Goal: Transaction & Acquisition: Purchase product/service

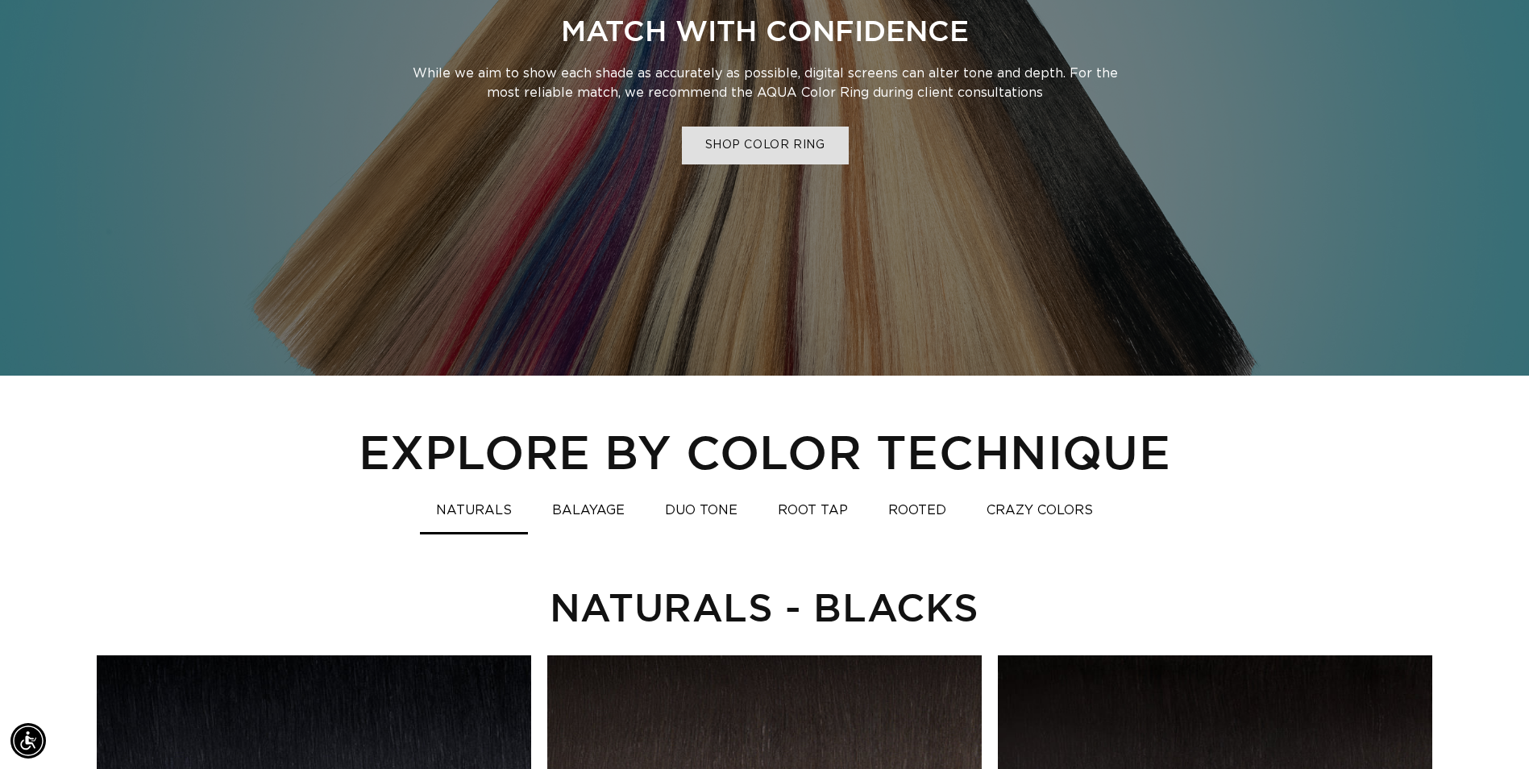
scroll to position [0, 1415]
click at [753, 138] on link "SHOP COLOR RING" at bounding box center [764, 146] width 167 height 38
click at [476, 511] on button "NATURALS" at bounding box center [474, 510] width 108 height 31
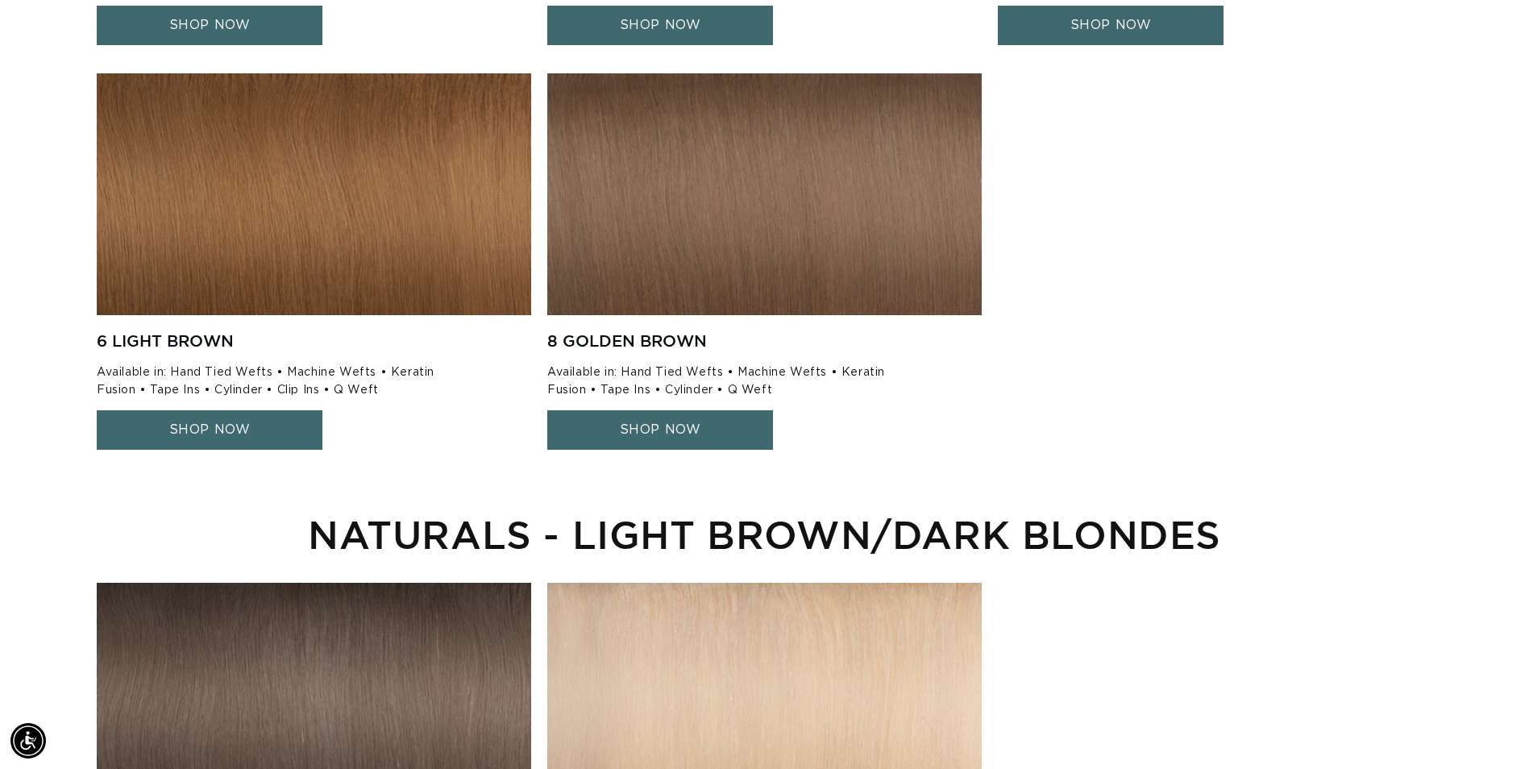
scroll to position [0, 1415]
click at [623, 428] on link "SHOP NOW" at bounding box center [660, 429] width 226 height 39
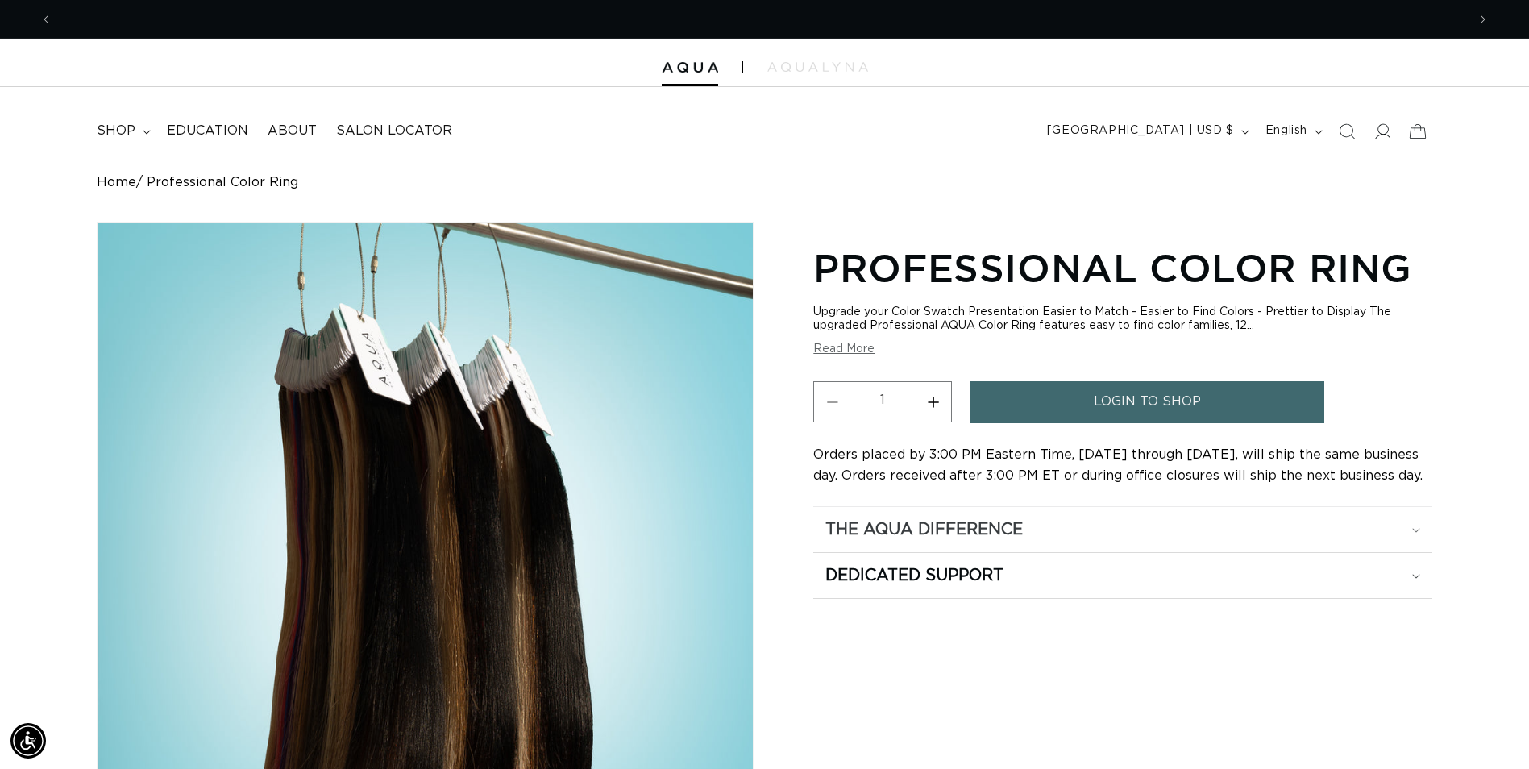
scroll to position [0, 2829]
click at [932, 534] on h2 "The Aqua Difference" at bounding box center [923, 529] width 197 height 21
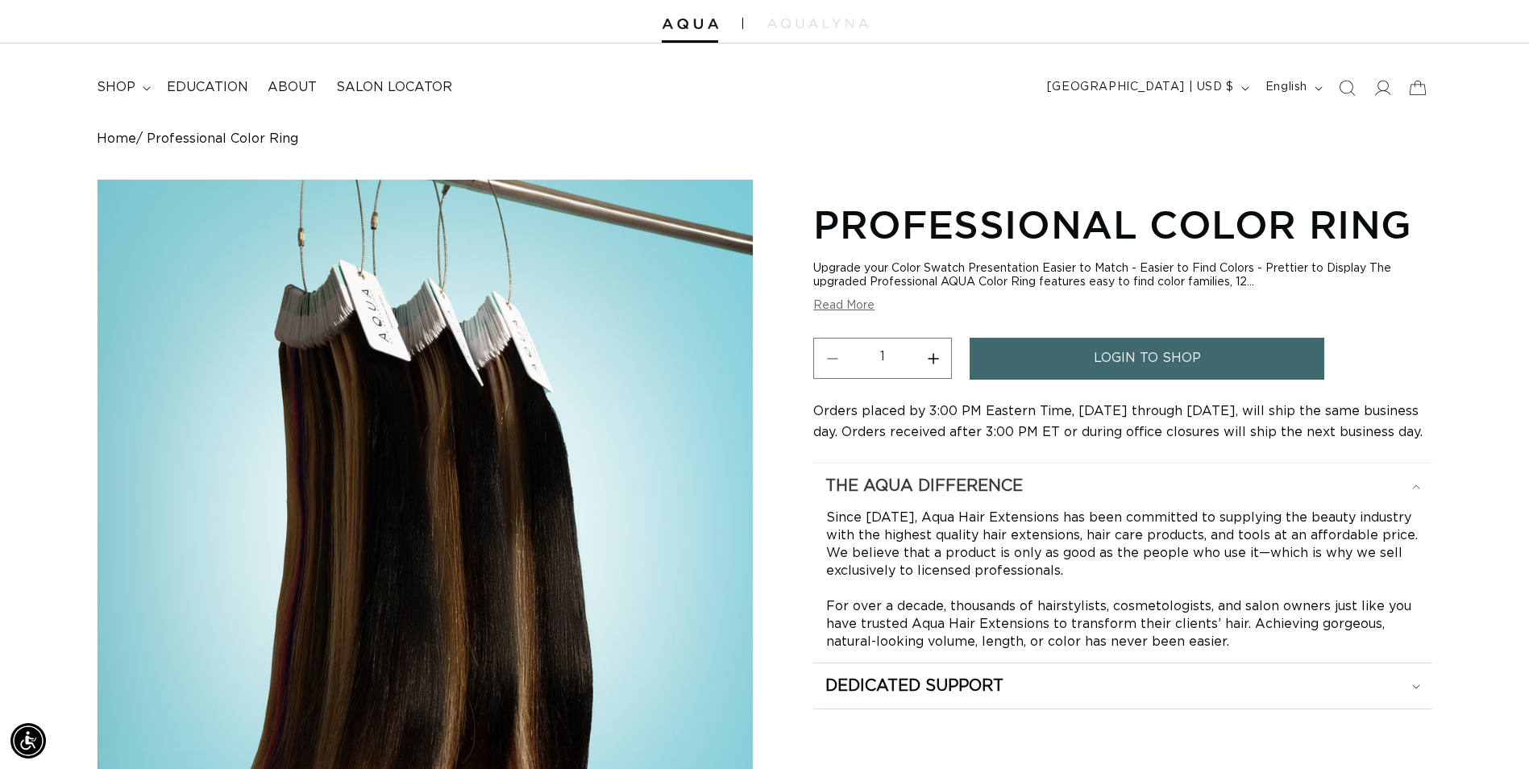
scroll to position [0, 0]
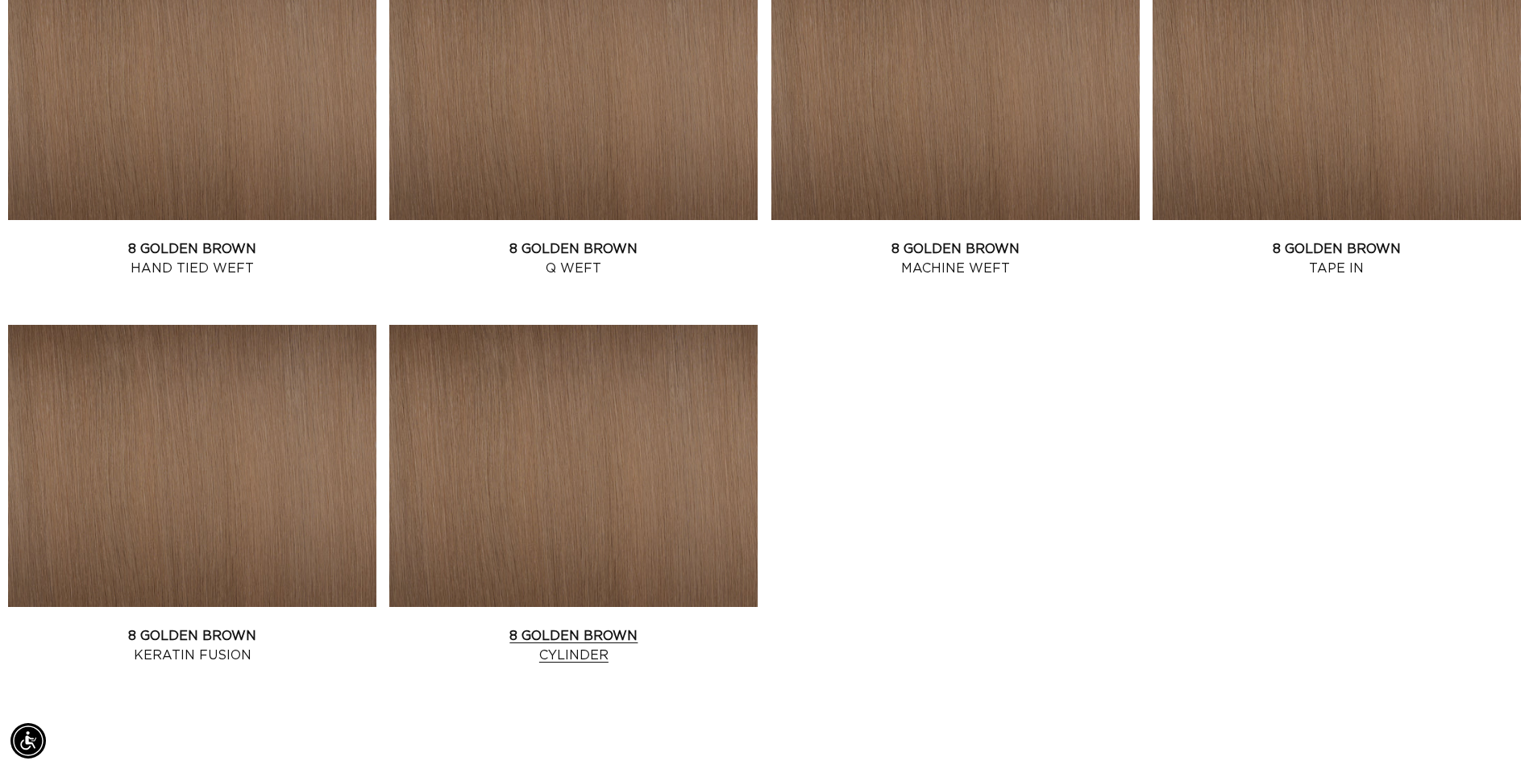
scroll to position [0, 2829]
click at [1278, 250] on link "8 Golden Brown Tape In" at bounding box center [1337, 258] width 368 height 39
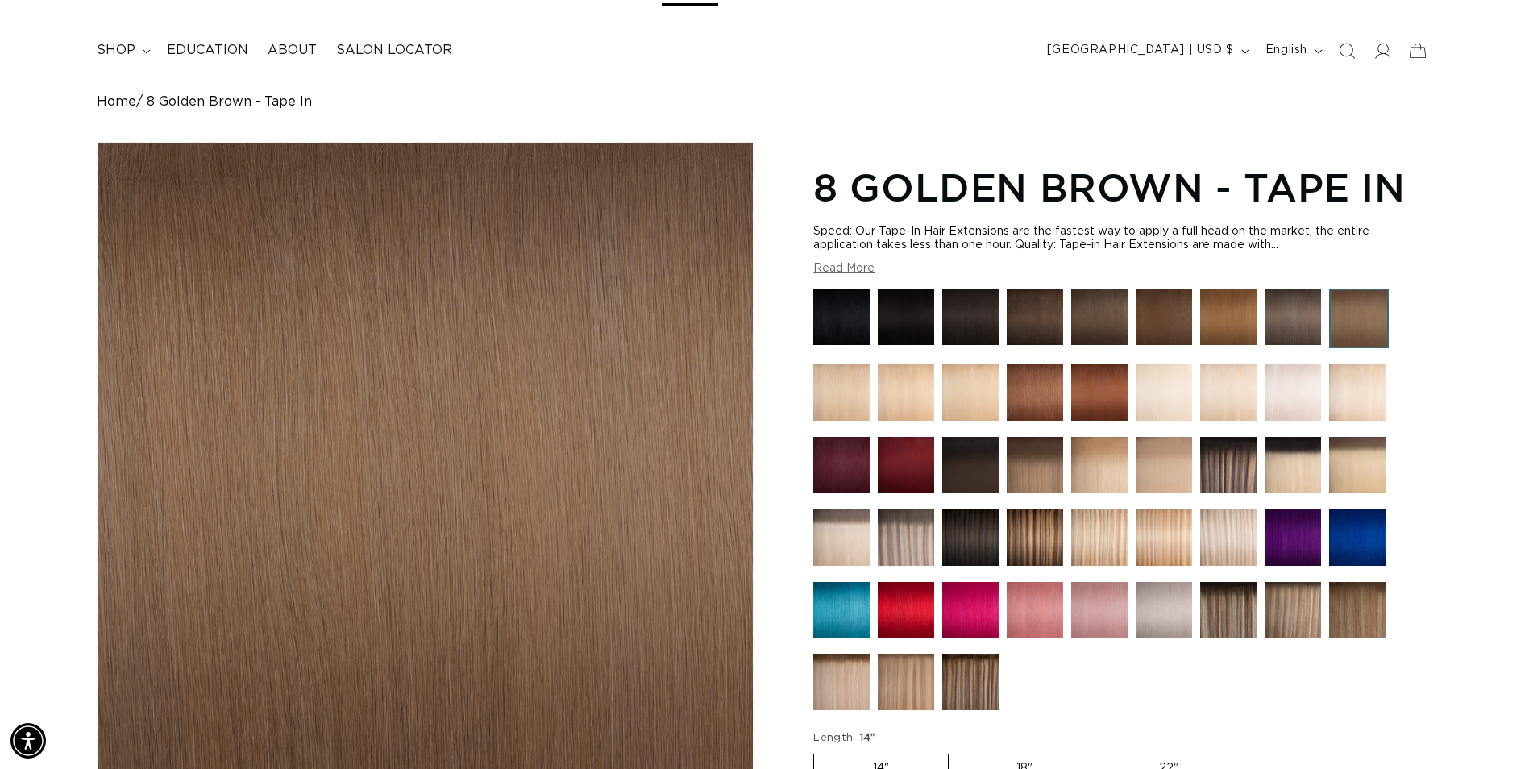
scroll to position [0, 1415]
click at [1045, 314] on img at bounding box center [1035, 317] width 56 height 56
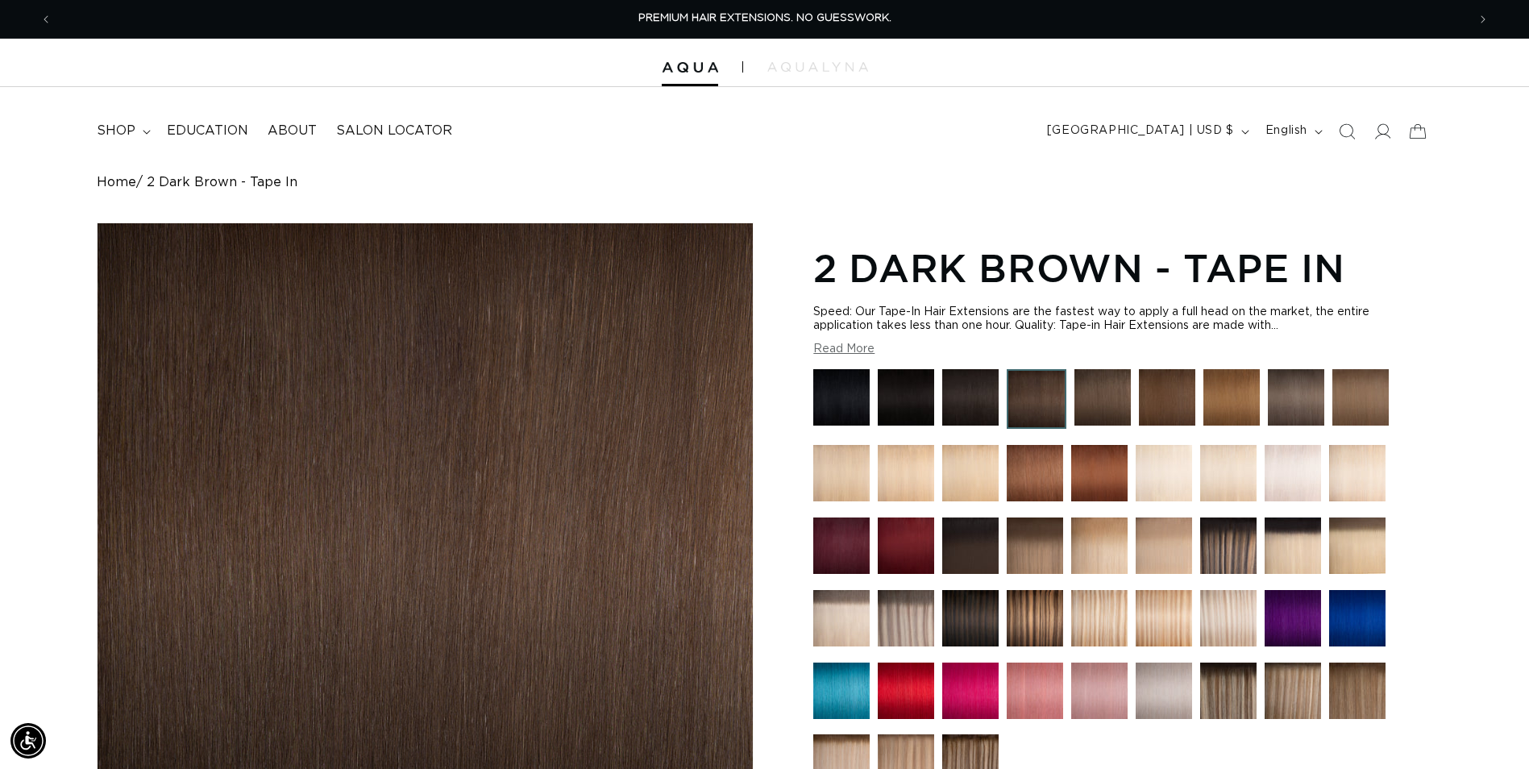
click at [1102, 388] on img at bounding box center [1103, 397] width 56 height 56
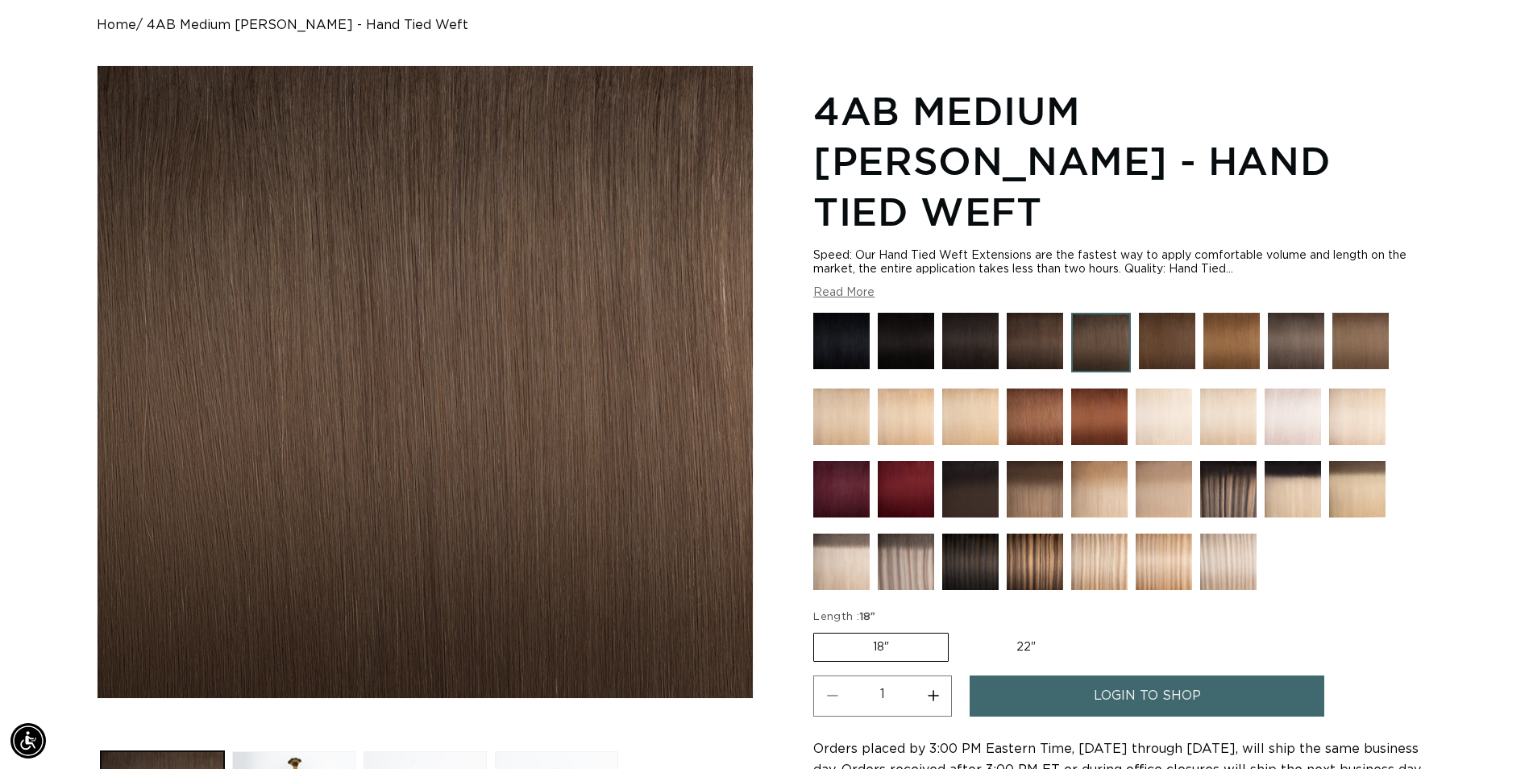
scroll to position [161, 0]
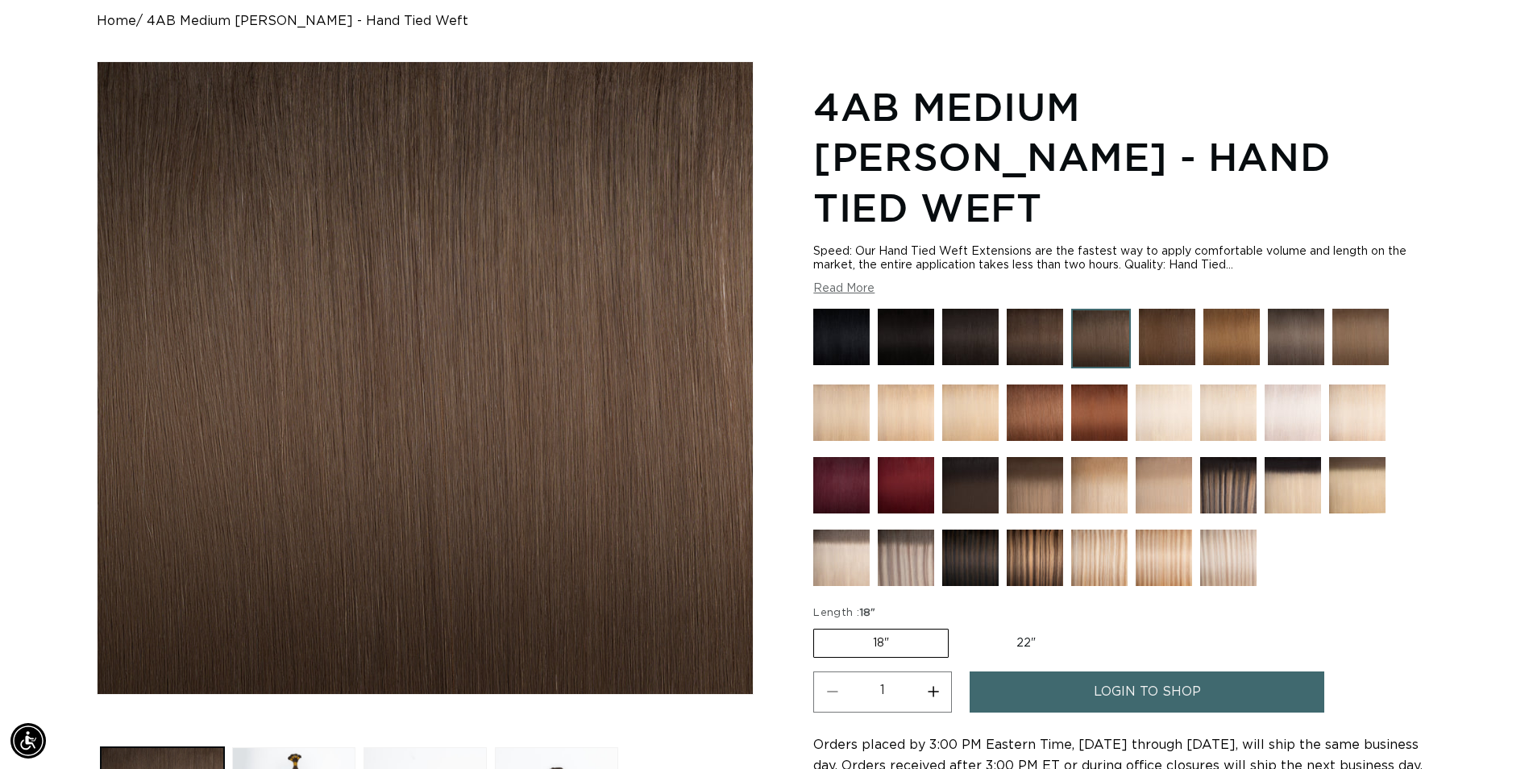
click at [1159, 309] on img at bounding box center [1167, 337] width 56 height 56
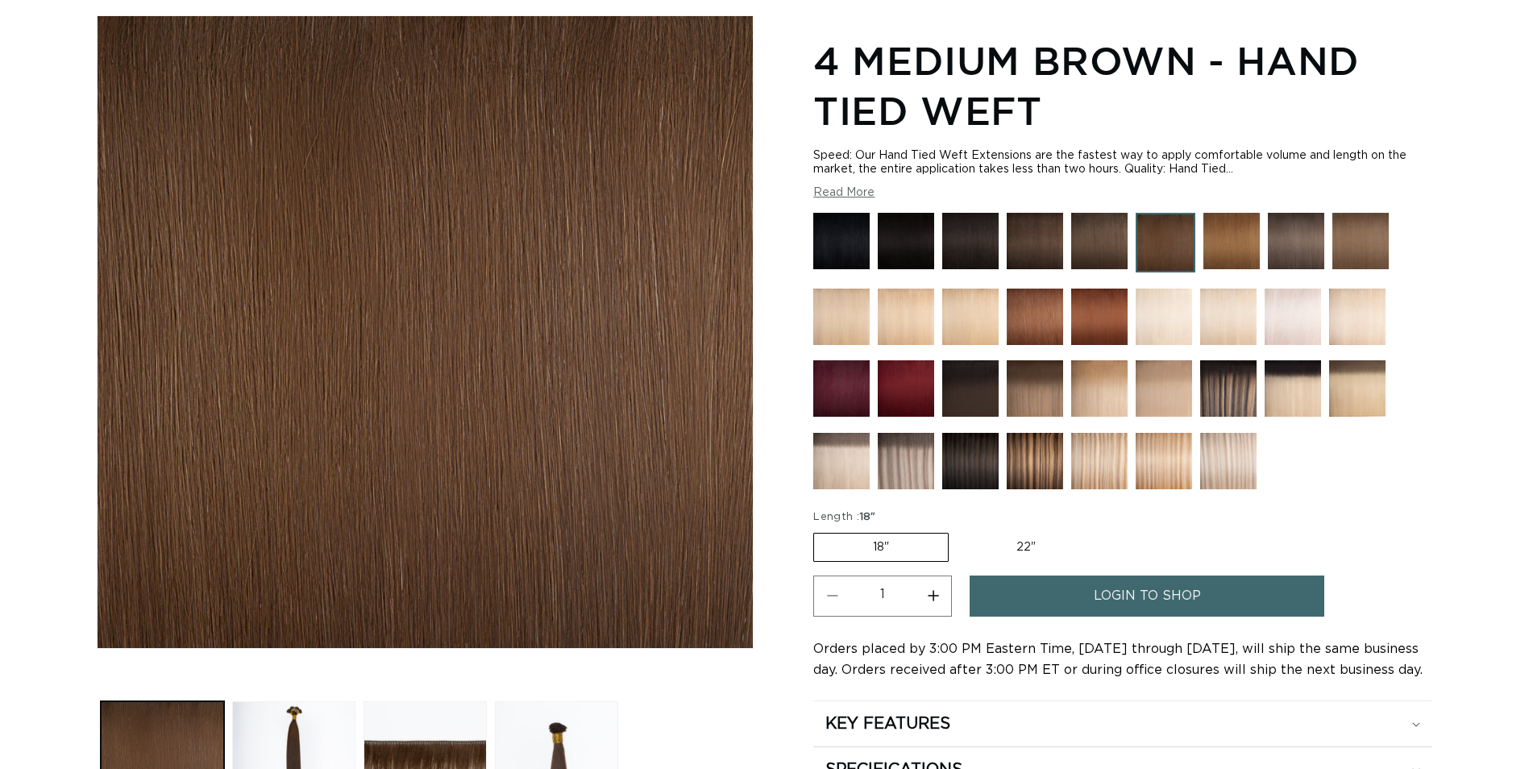
scroll to position [242, 0]
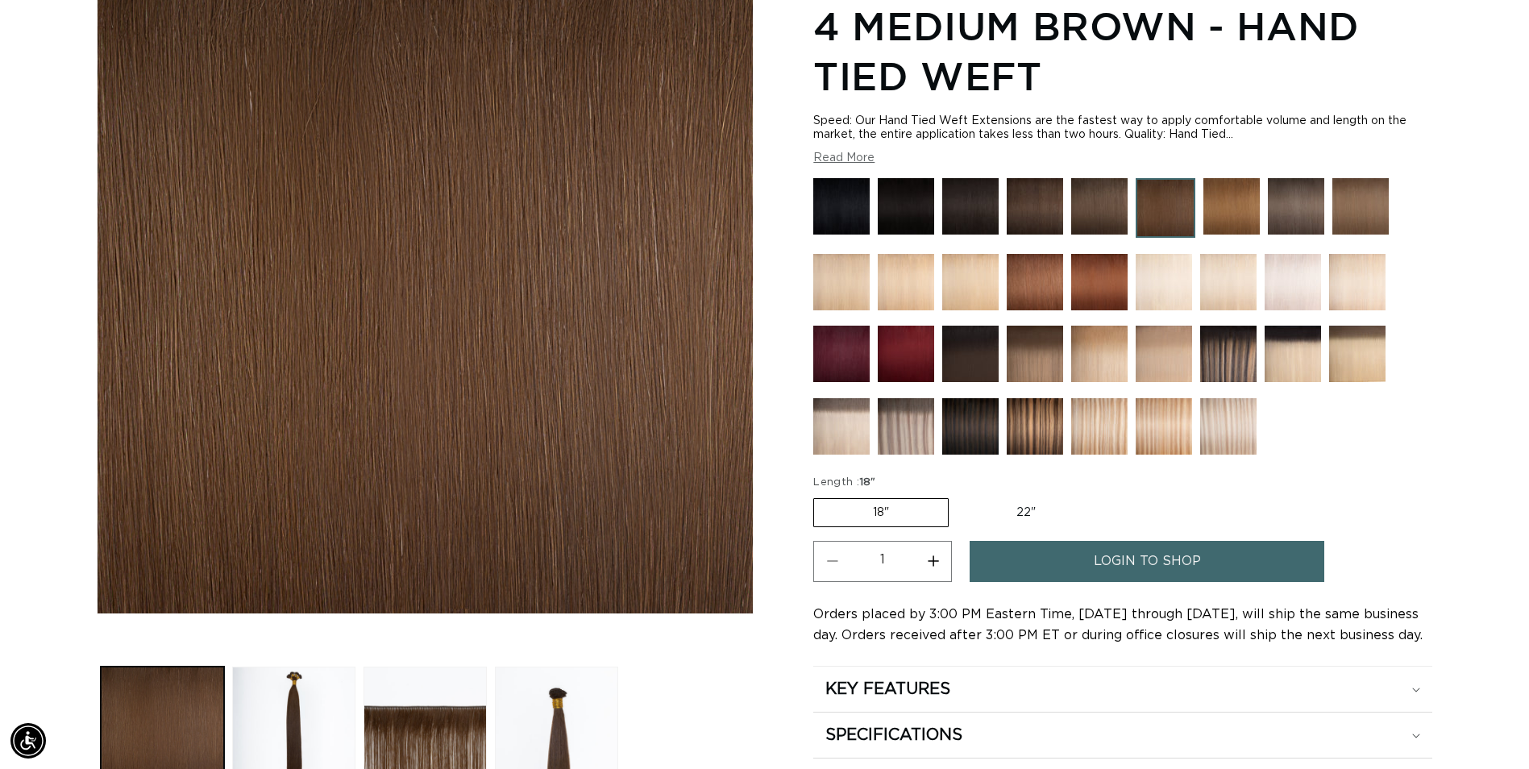
click at [1232, 215] on img at bounding box center [1231, 206] width 56 height 56
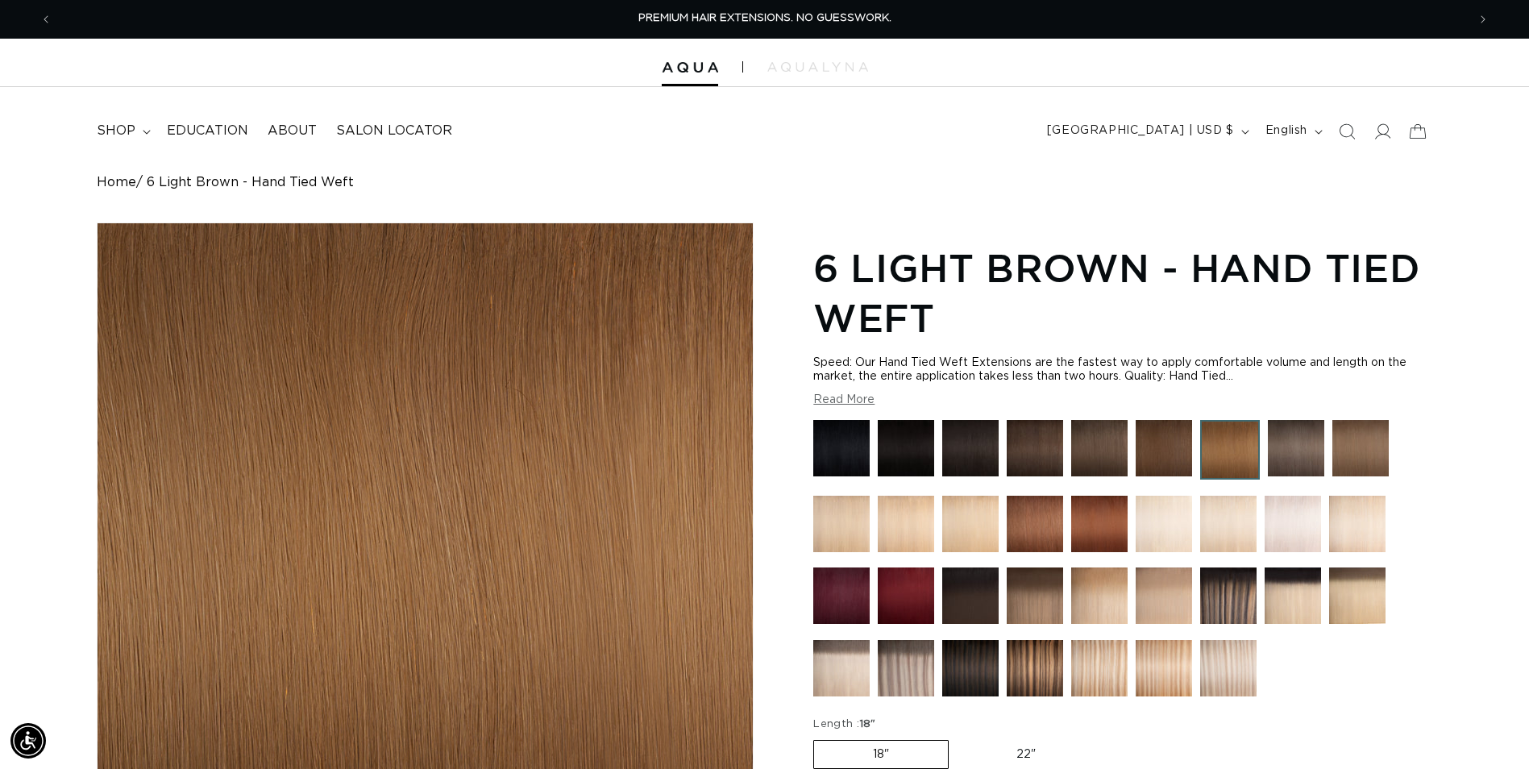
click at [1301, 451] on img at bounding box center [1296, 448] width 56 height 56
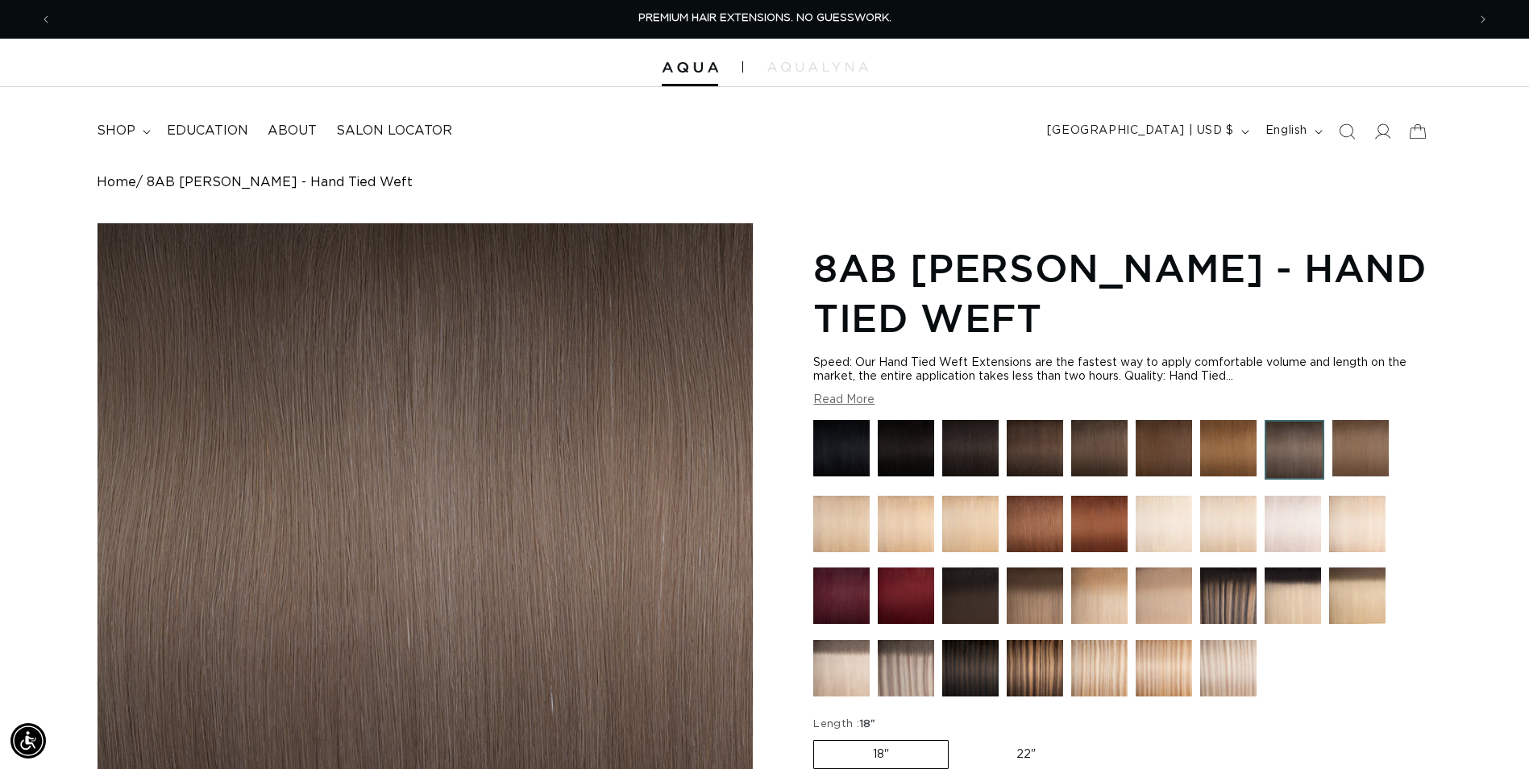
click at [1354, 449] on img at bounding box center [1360, 448] width 56 height 56
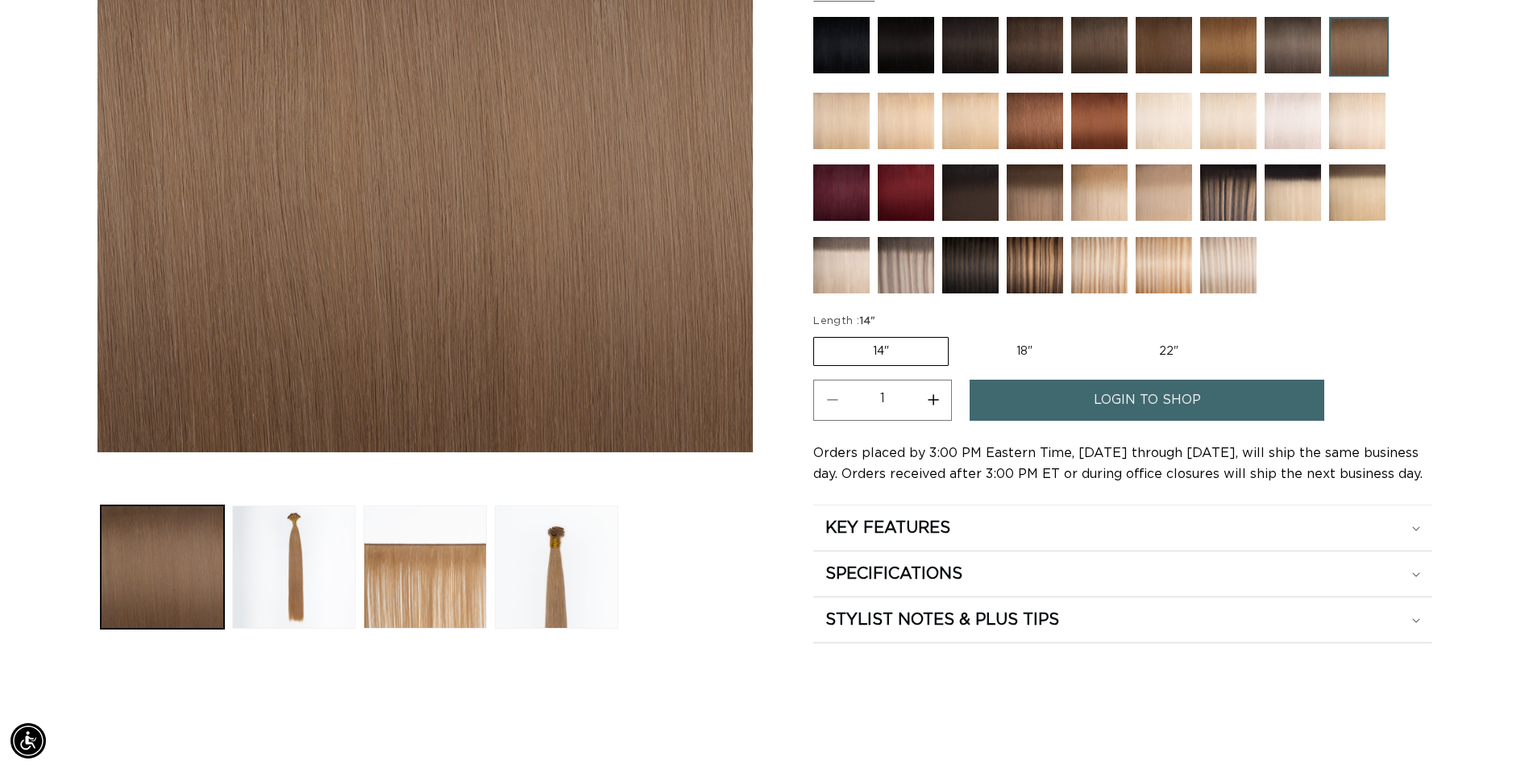
scroll to position [0, 2829]
click at [908, 351] on label "14" Variant sold out or unavailable" at bounding box center [880, 351] width 135 height 29
click at [818, 335] on input "14" Variant sold out or unavailable" at bounding box center [817, 334] width 1 height 1
click at [1166, 348] on label "22" Variant sold out or unavailable" at bounding box center [1168, 351] width 137 height 27
click at [1100, 335] on input "22" Variant sold out or unavailable" at bounding box center [1100, 334] width 1 height 1
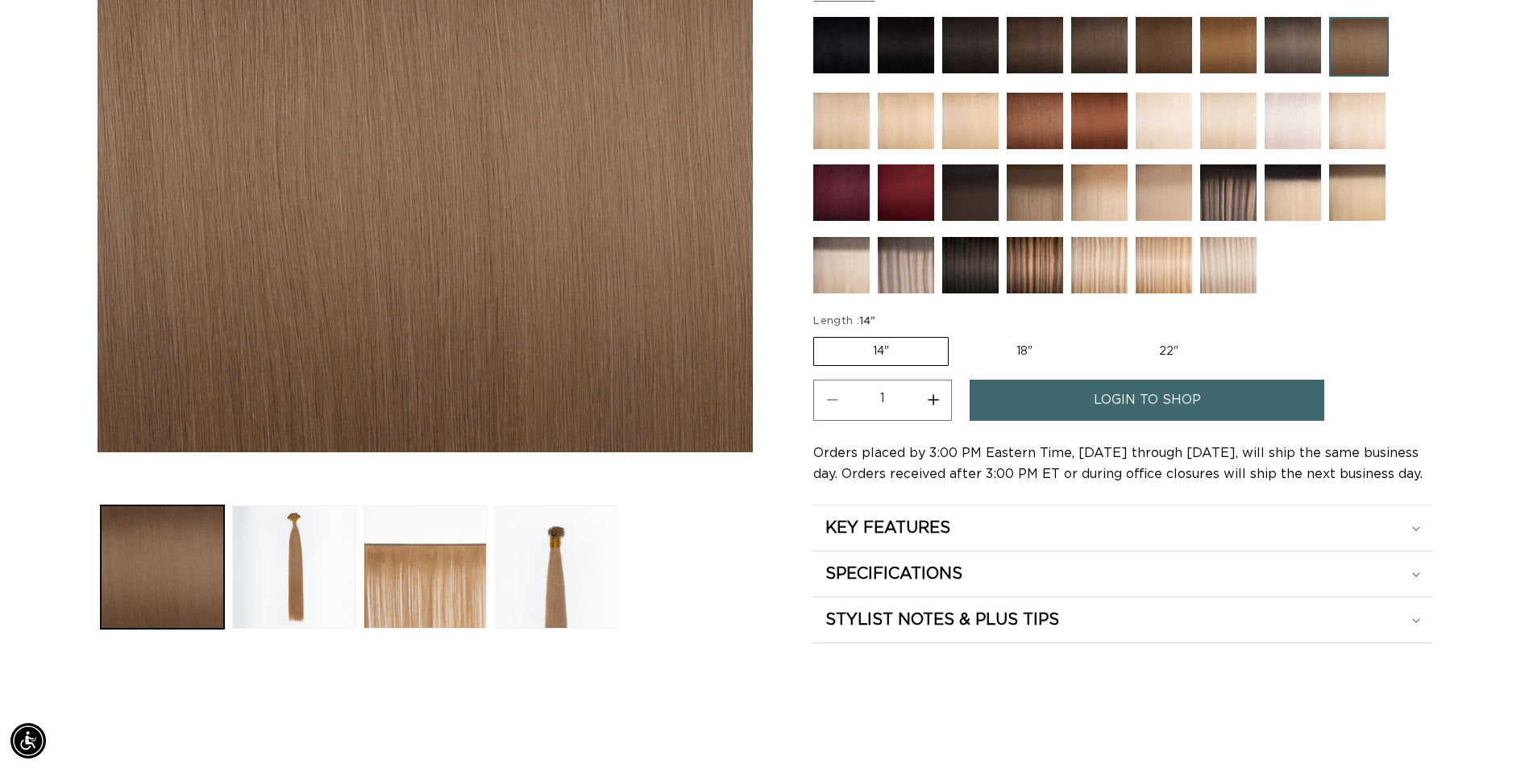
radio input "true"
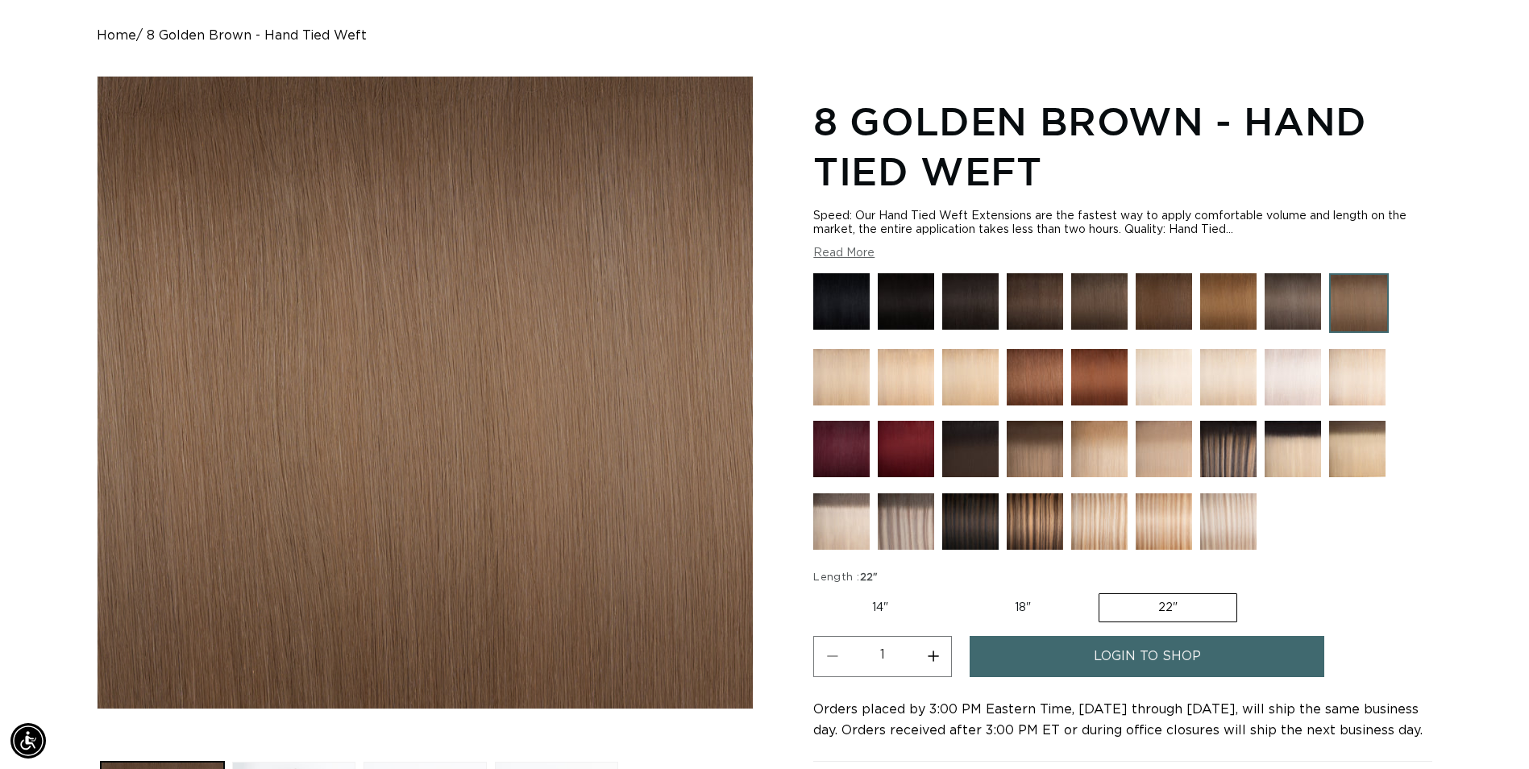
scroll to position [81, 0]
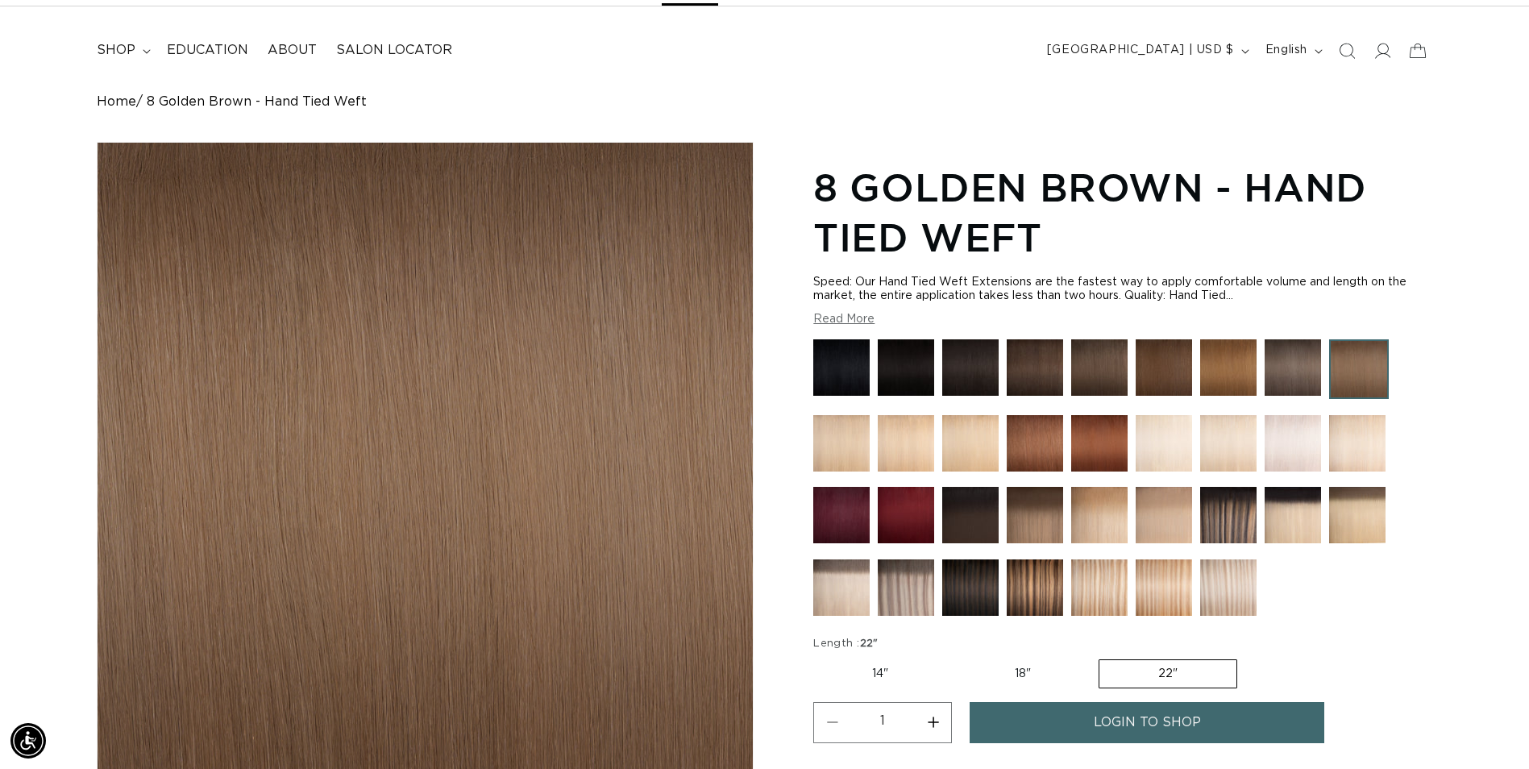
click at [1292, 360] on img at bounding box center [1293, 367] width 56 height 56
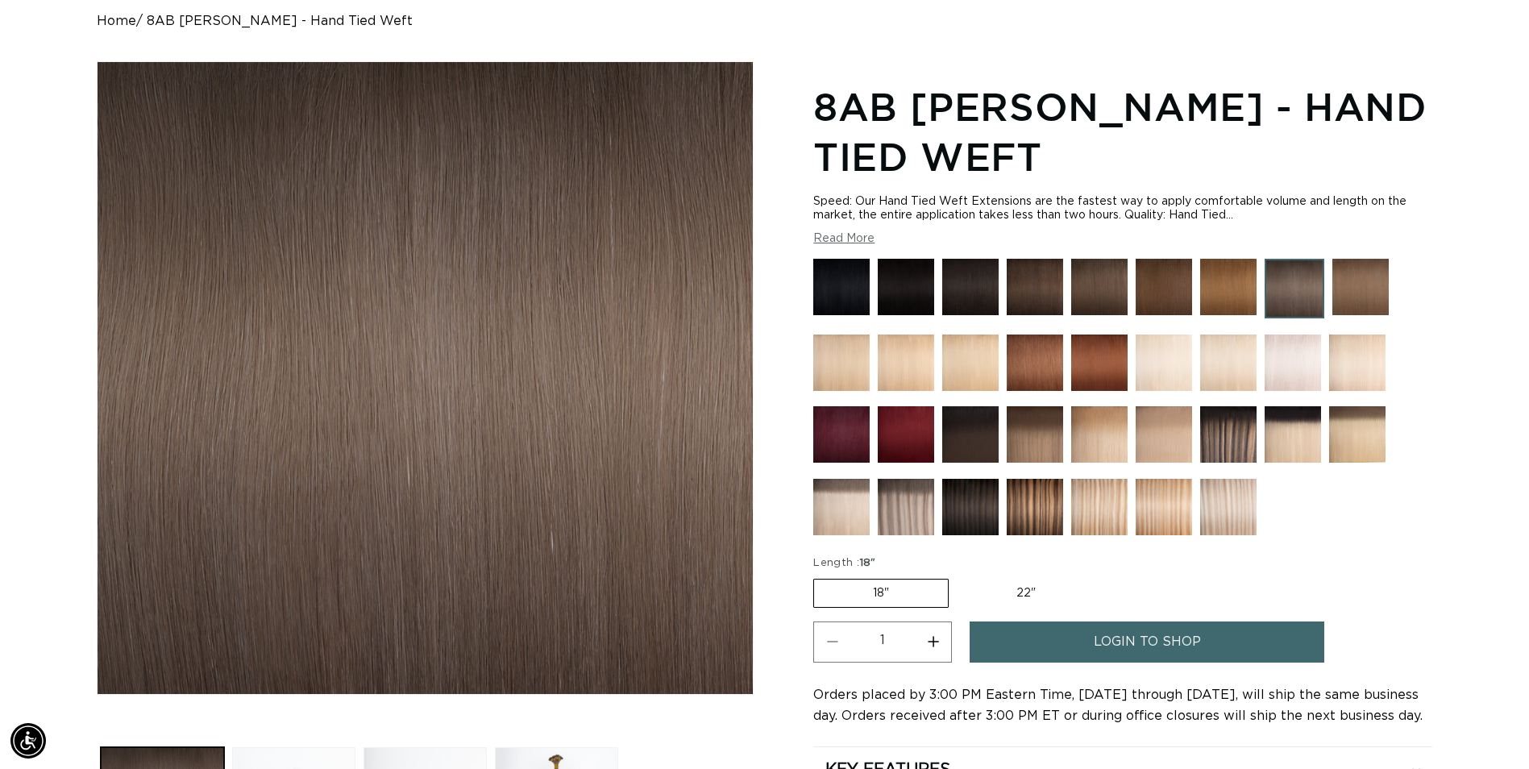
scroll to position [0, 1415]
click at [1049, 583] on label "22" Variant sold out or unavailable" at bounding box center [1026, 593] width 137 height 27
click at [958, 576] on input "22" Variant sold out or unavailable" at bounding box center [957, 576] width 1 height 1
radio input "true"
click at [1042, 597] on label "22" Variant sold out or unavailable" at bounding box center [1025, 593] width 139 height 29
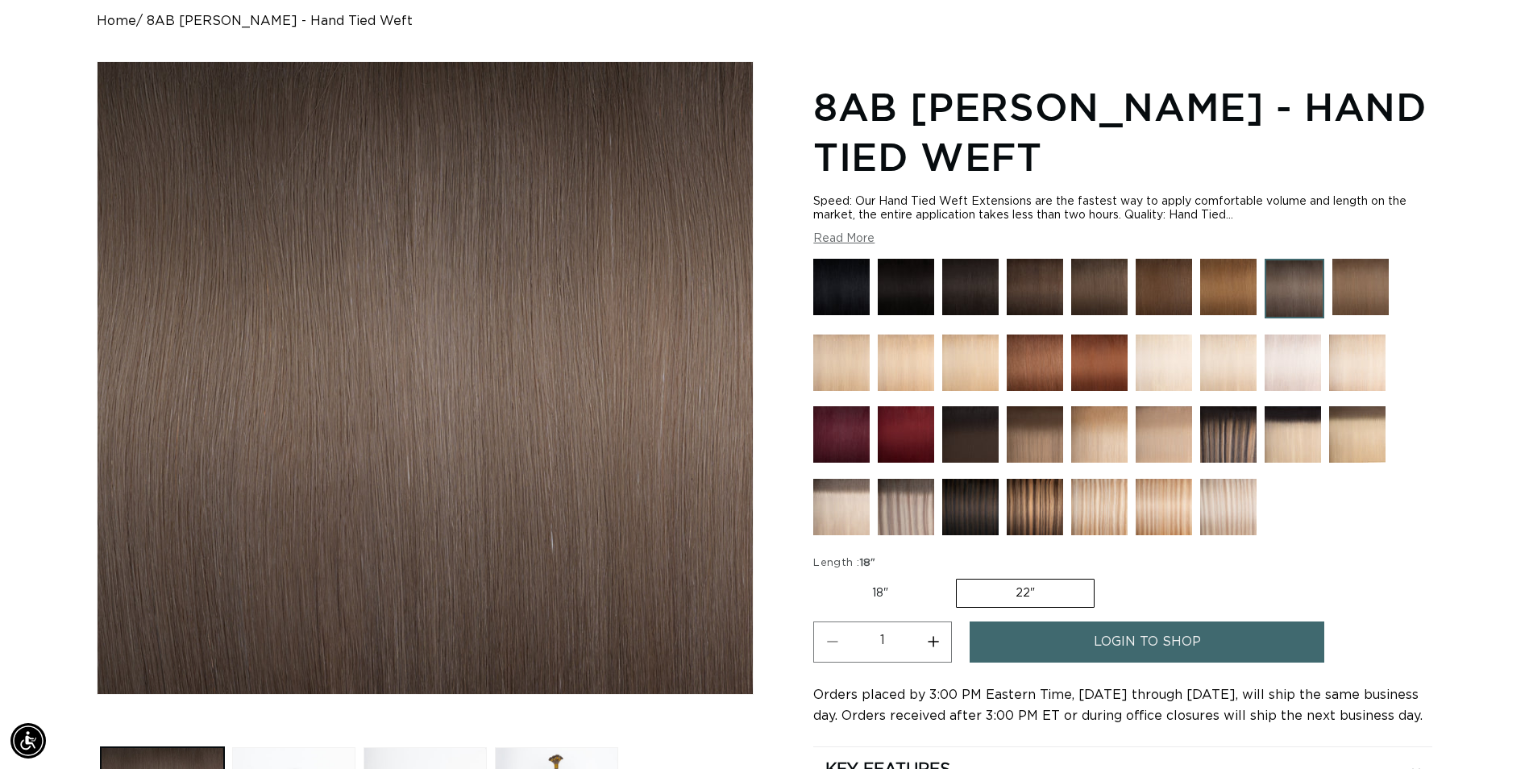
click at [956, 576] on input "22" Variant sold out or unavailable" at bounding box center [955, 576] width 1 height 1
click at [987, 595] on label "22" Variant sold out or unavailable" at bounding box center [1025, 593] width 139 height 29
click at [956, 576] on input "22" Variant sold out or unavailable" at bounding box center [955, 576] width 1 height 1
click at [1352, 290] on img at bounding box center [1360, 287] width 56 height 56
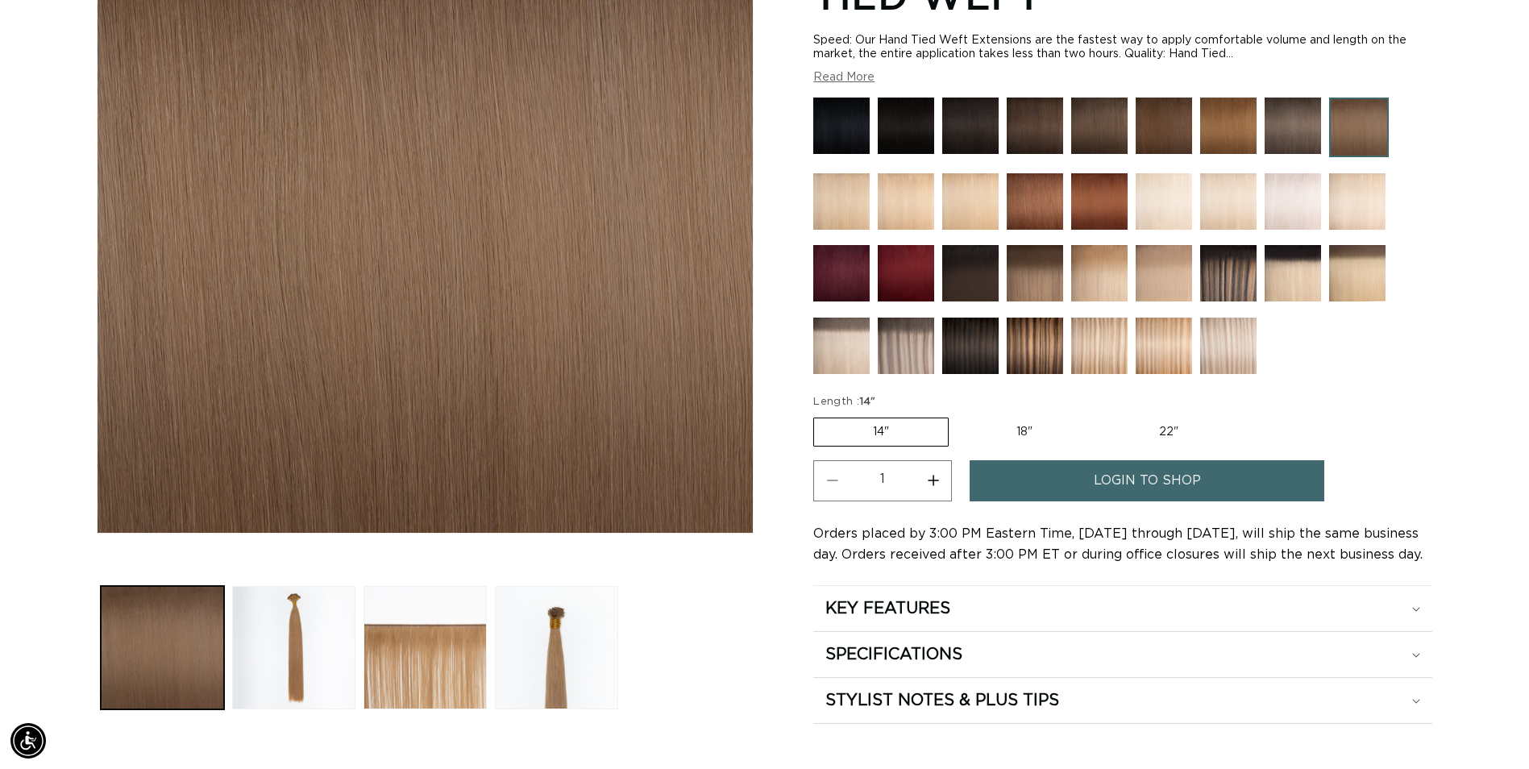
scroll to position [0, 1415]
click at [1171, 428] on label "22" Variant sold out or unavailable" at bounding box center [1168, 431] width 137 height 27
click at [1100, 415] on input "22" Variant sold out or unavailable" at bounding box center [1100, 414] width 1 height 1
radio input "true"
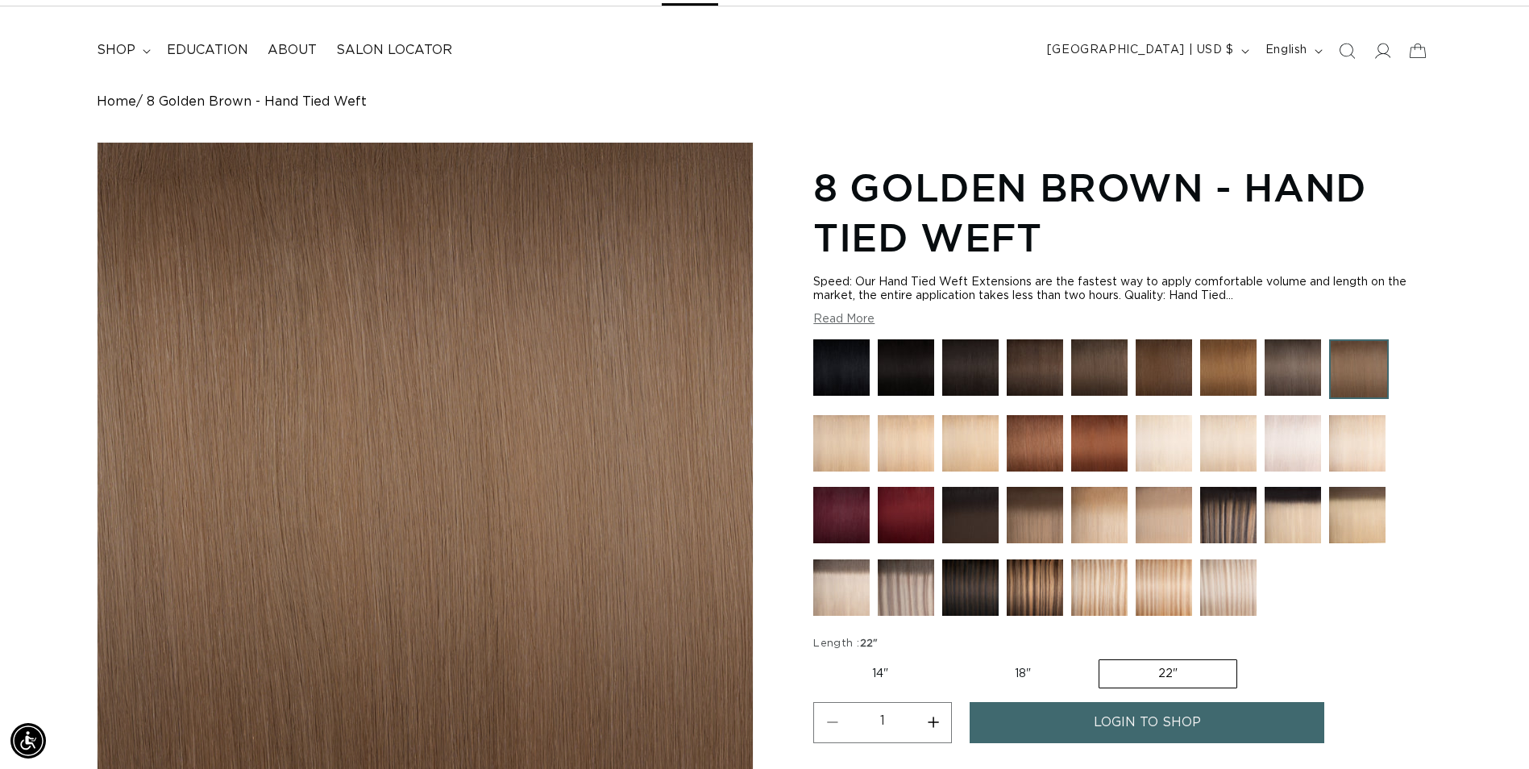
click at [1344, 362] on img at bounding box center [1359, 369] width 60 height 60
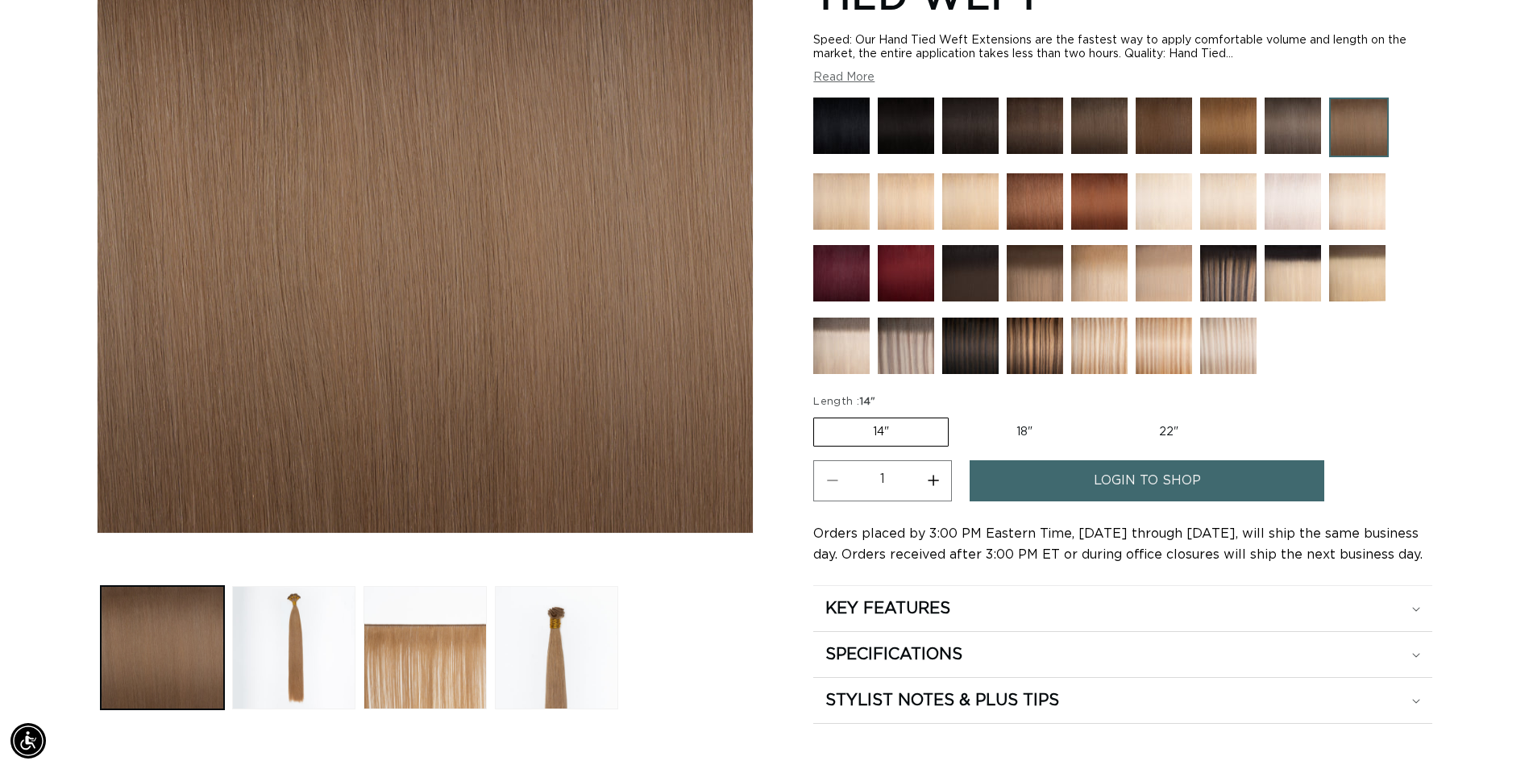
click at [1168, 427] on label "22" Variant sold out or unavailable" at bounding box center [1168, 431] width 137 height 27
click at [1100, 415] on input "22" Variant sold out or unavailable" at bounding box center [1100, 414] width 1 height 1
radio input "true"
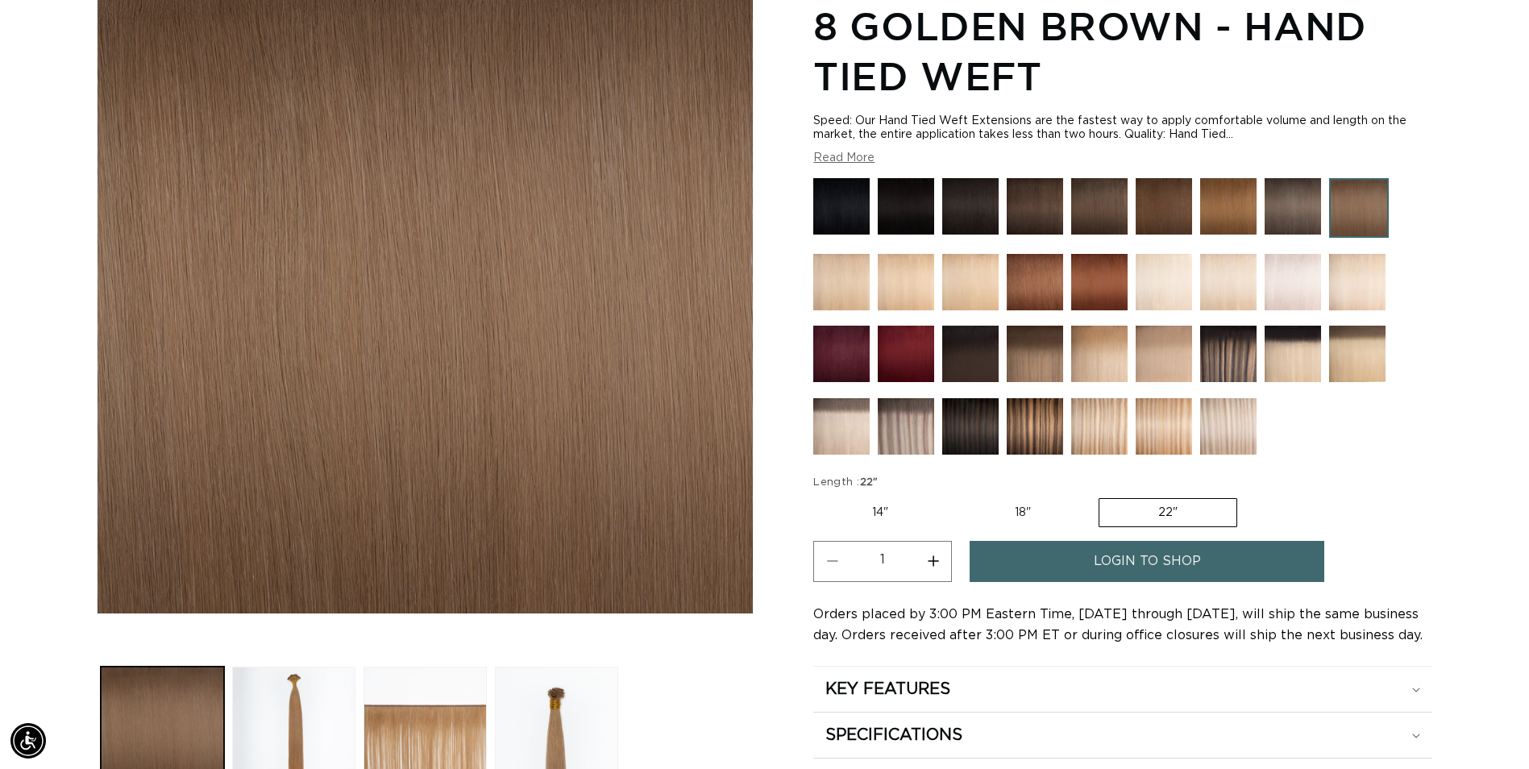
scroll to position [0, 1415]
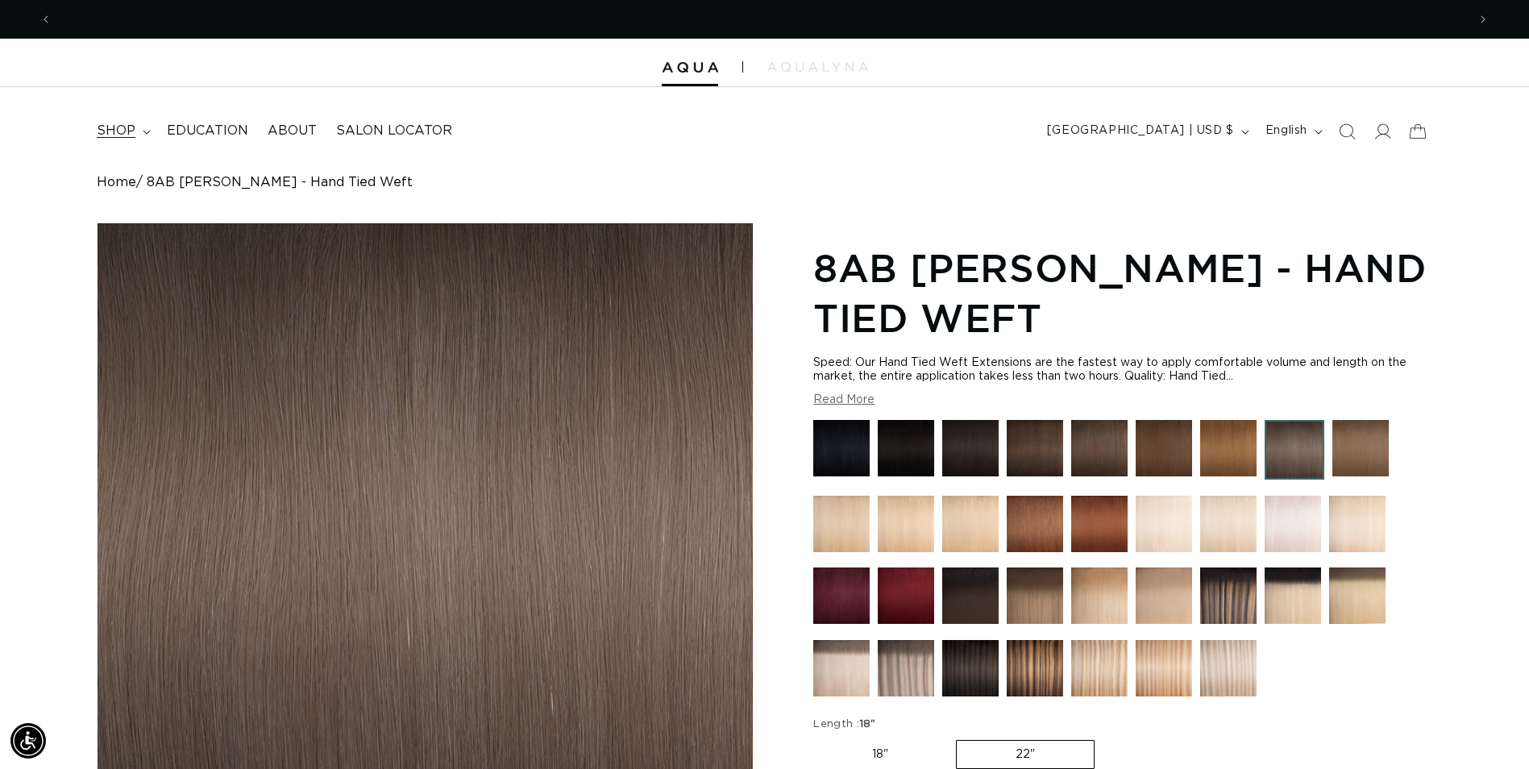
scroll to position [0, 1415]
click at [118, 127] on span "shop" at bounding box center [116, 131] width 39 height 17
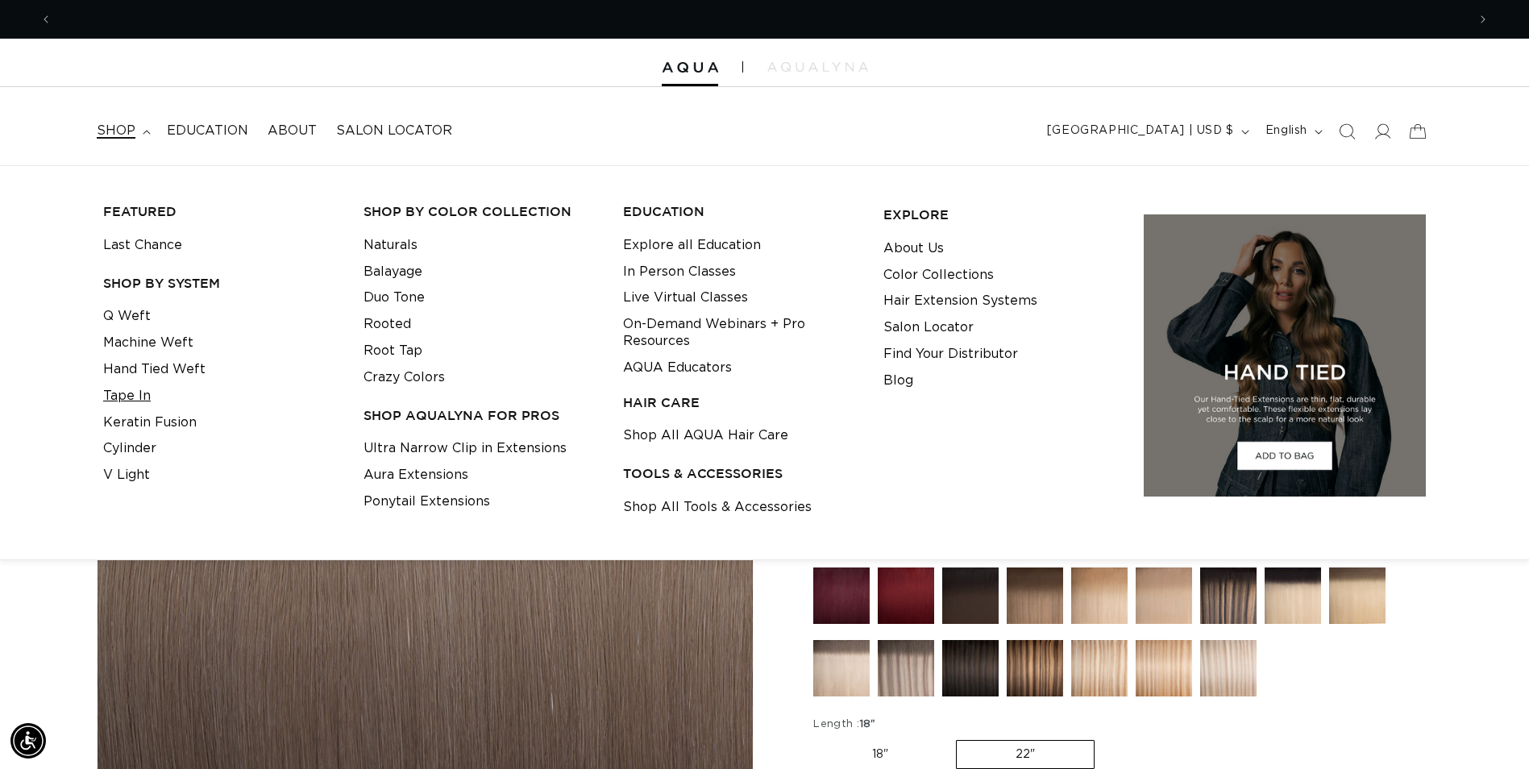
scroll to position [0, 2829]
click at [141, 393] on link "Tape In" at bounding box center [127, 396] width 48 height 27
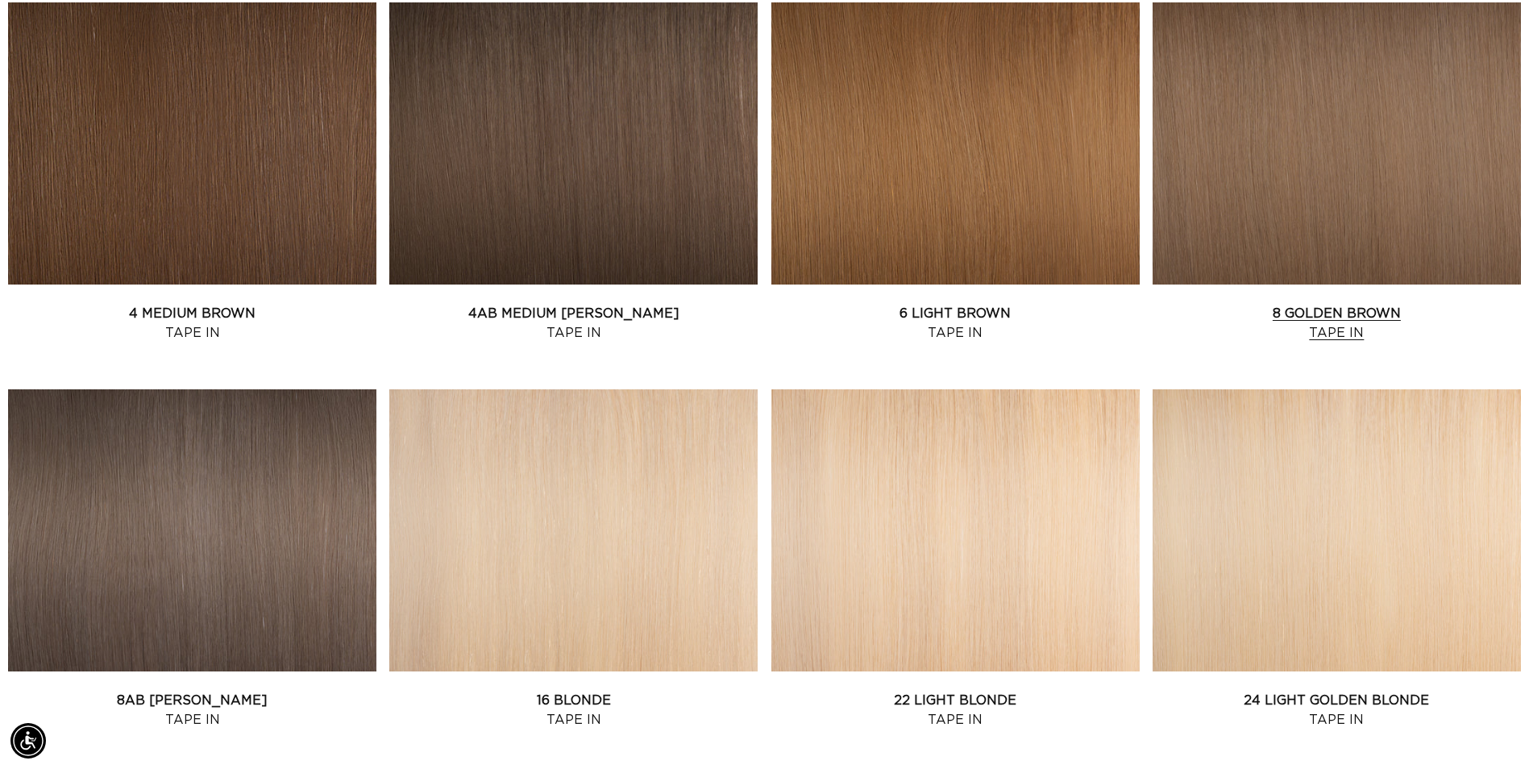
scroll to position [0, 1415]
click at [1348, 331] on link "8 Golden Brown Tape In" at bounding box center [1337, 323] width 368 height 39
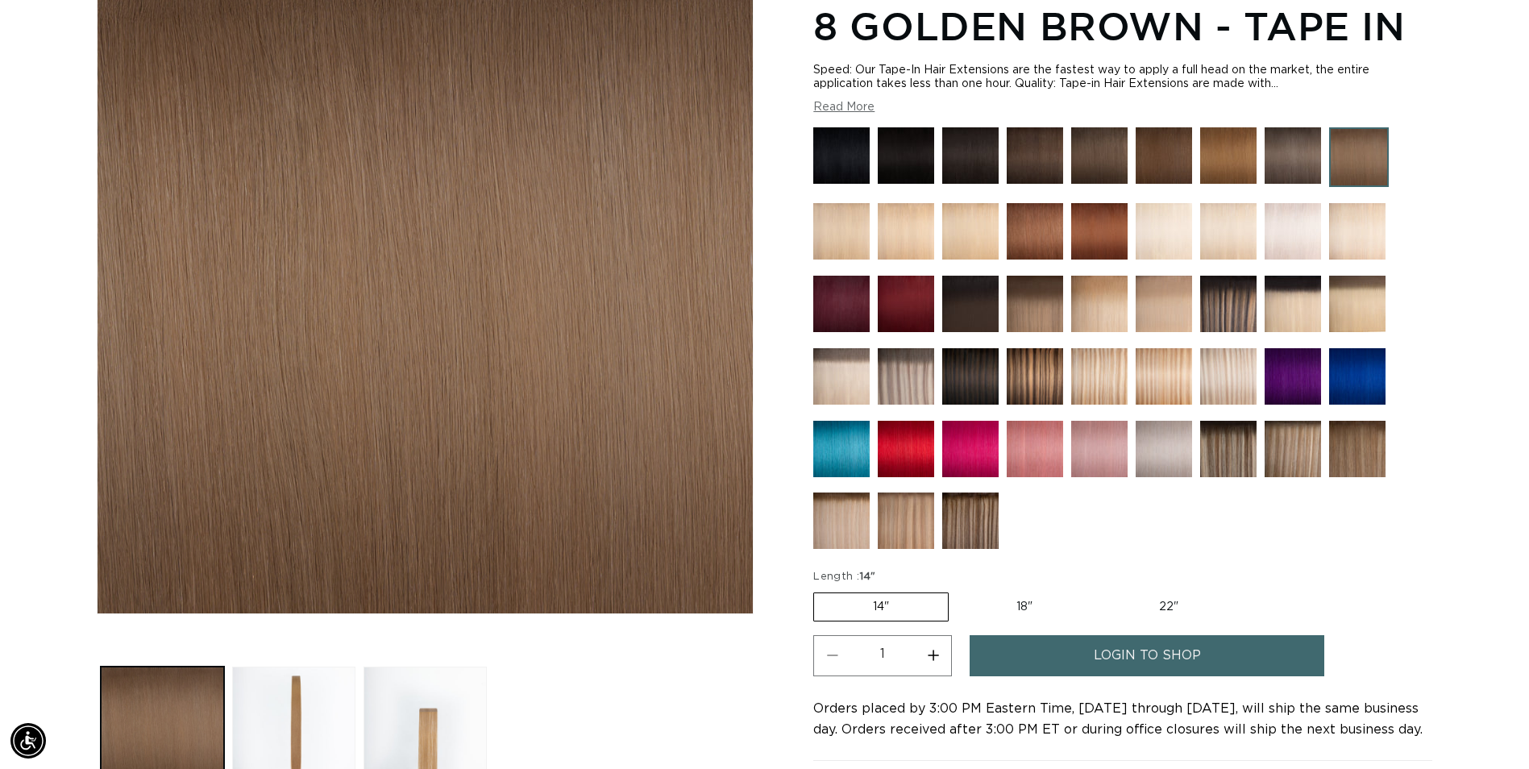
scroll to position [0, 1415]
click at [1165, 609] on label "22" Variant sold out or unavailable" at bounding box center [1168, 606] width 137 height 27
click at [1100, 590] on input "22" Variant sold out or unavailable" at bounding box center [1100, 589] width 1 height 1
radio input "true"
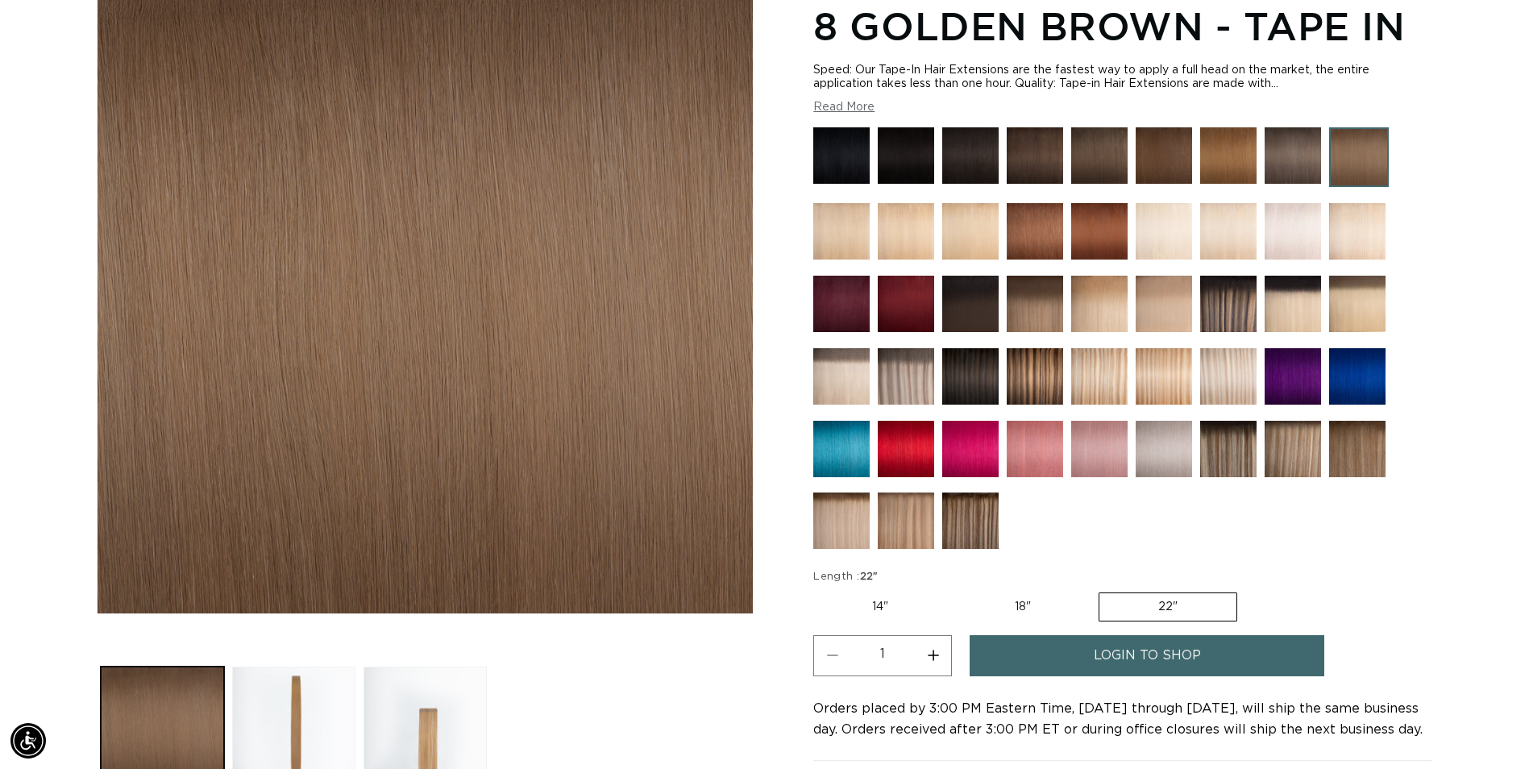
click at [1355, 168] on img at bounding box center [1359, 157] width 60 height 60
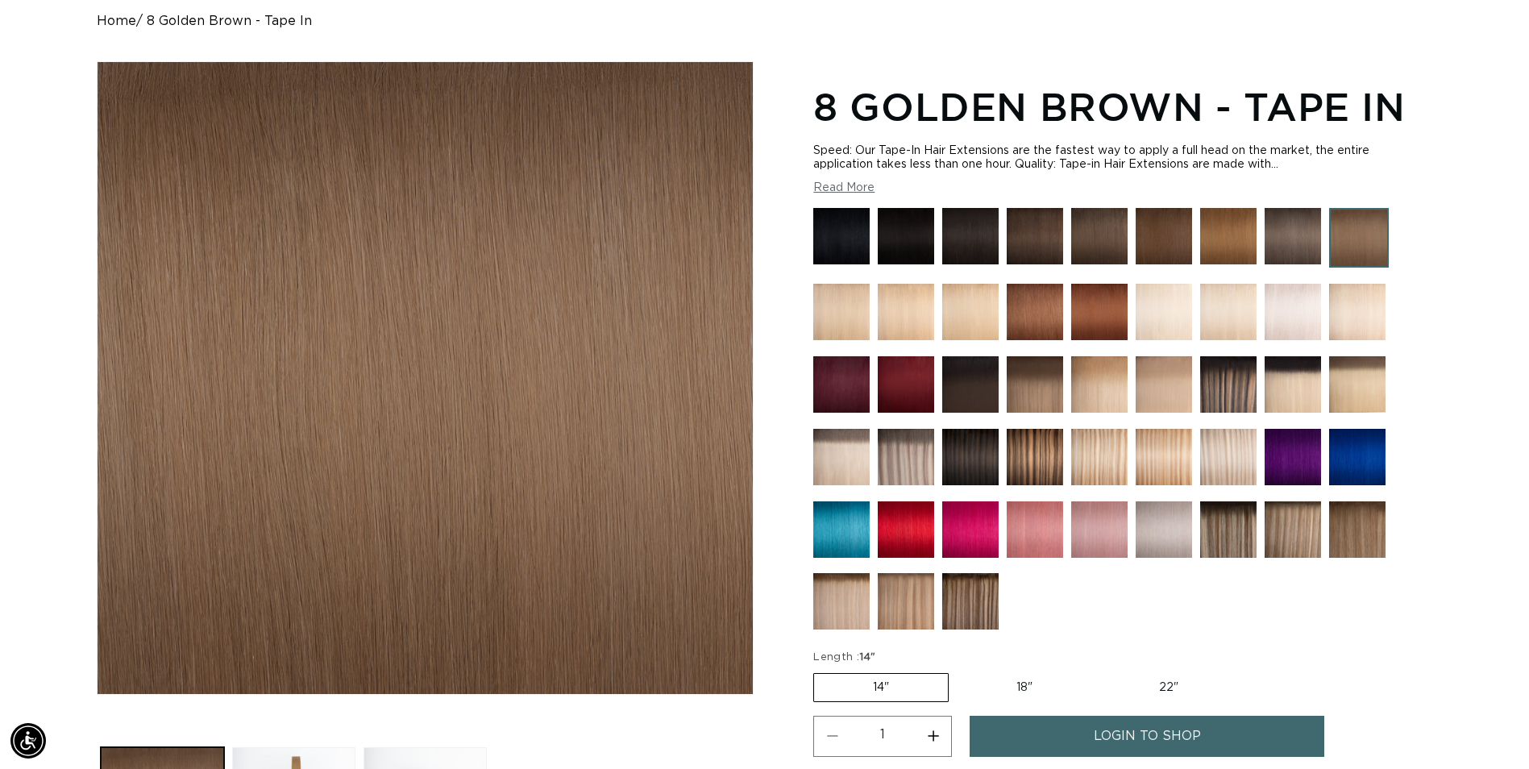
scroll to position [0, 2829]
click at [1160, 684] on label "22" Variant sold out or unavailable" at bounding box center [1168, 687] width 137 height 27
click at [1100, 671] on input "22" Variant sold out or unavailable" at bounding box center [1100, 670] width 1 height 1
radio input "true"
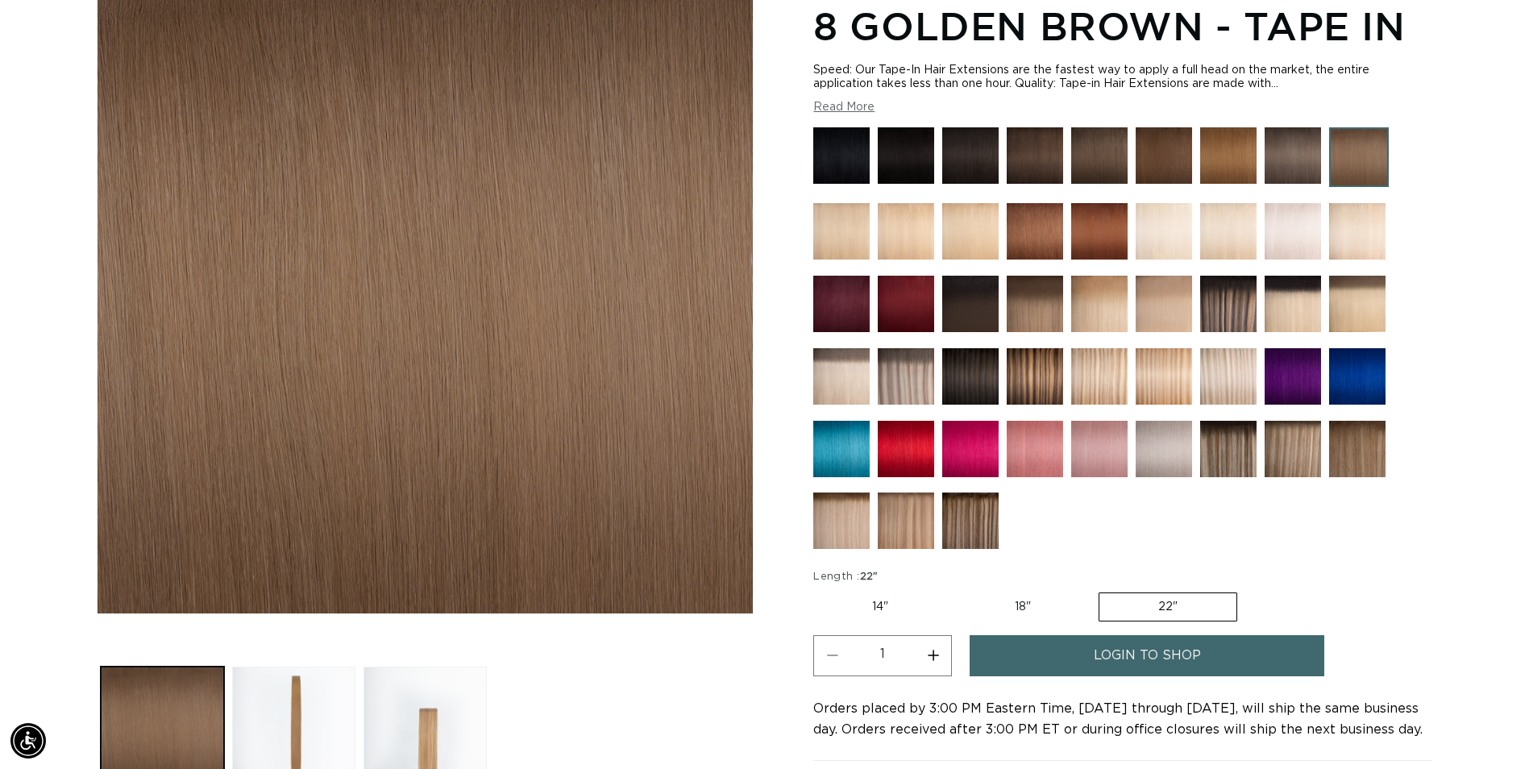
scroll to position [0, 1415]
click at [1294, 162] on img at bounding box center [1293, 155] width 56 height 56
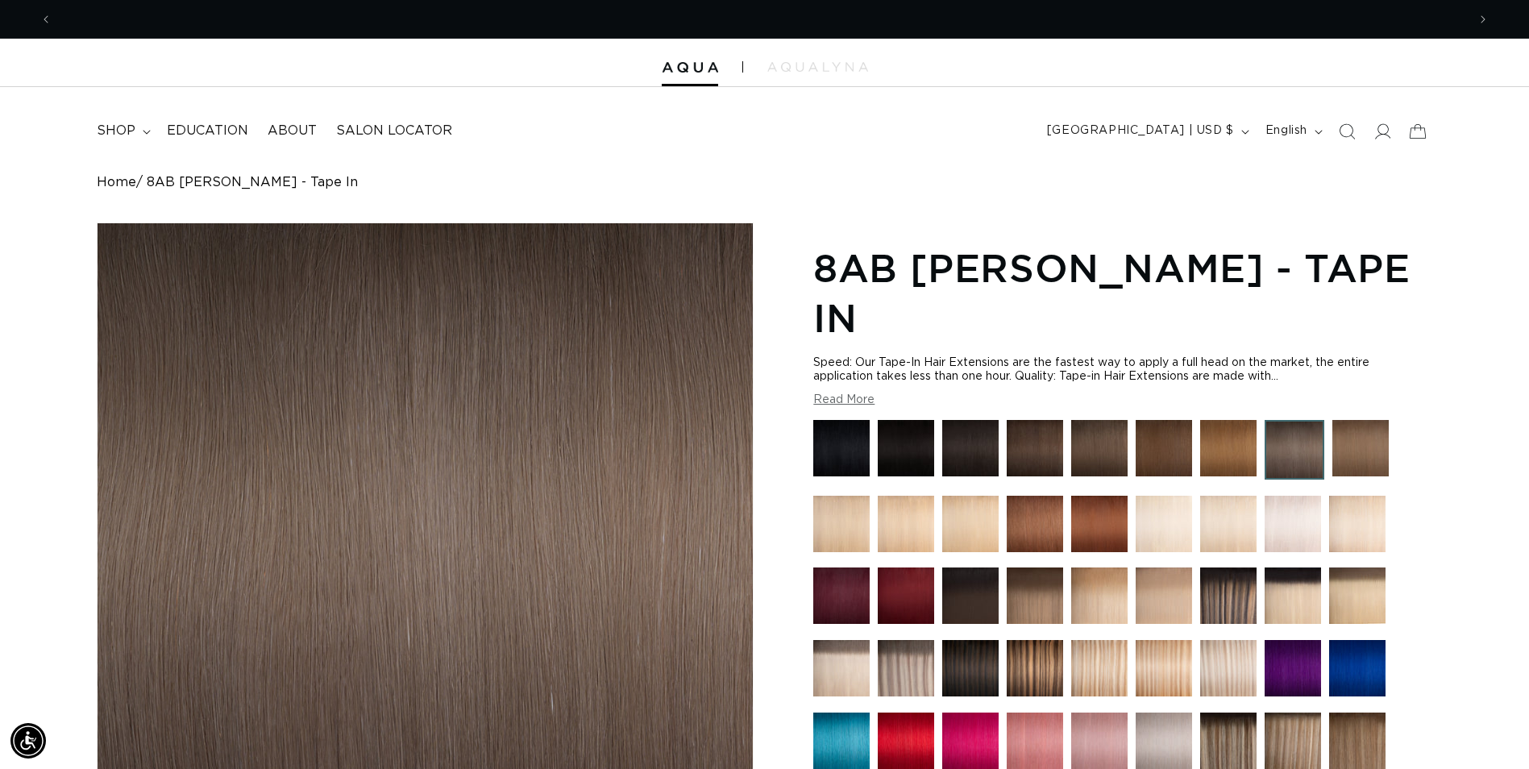
scroll to position [0, 1415]
click at [1224, 420] on img at bounding box center [1228, 448] width 56 height 56
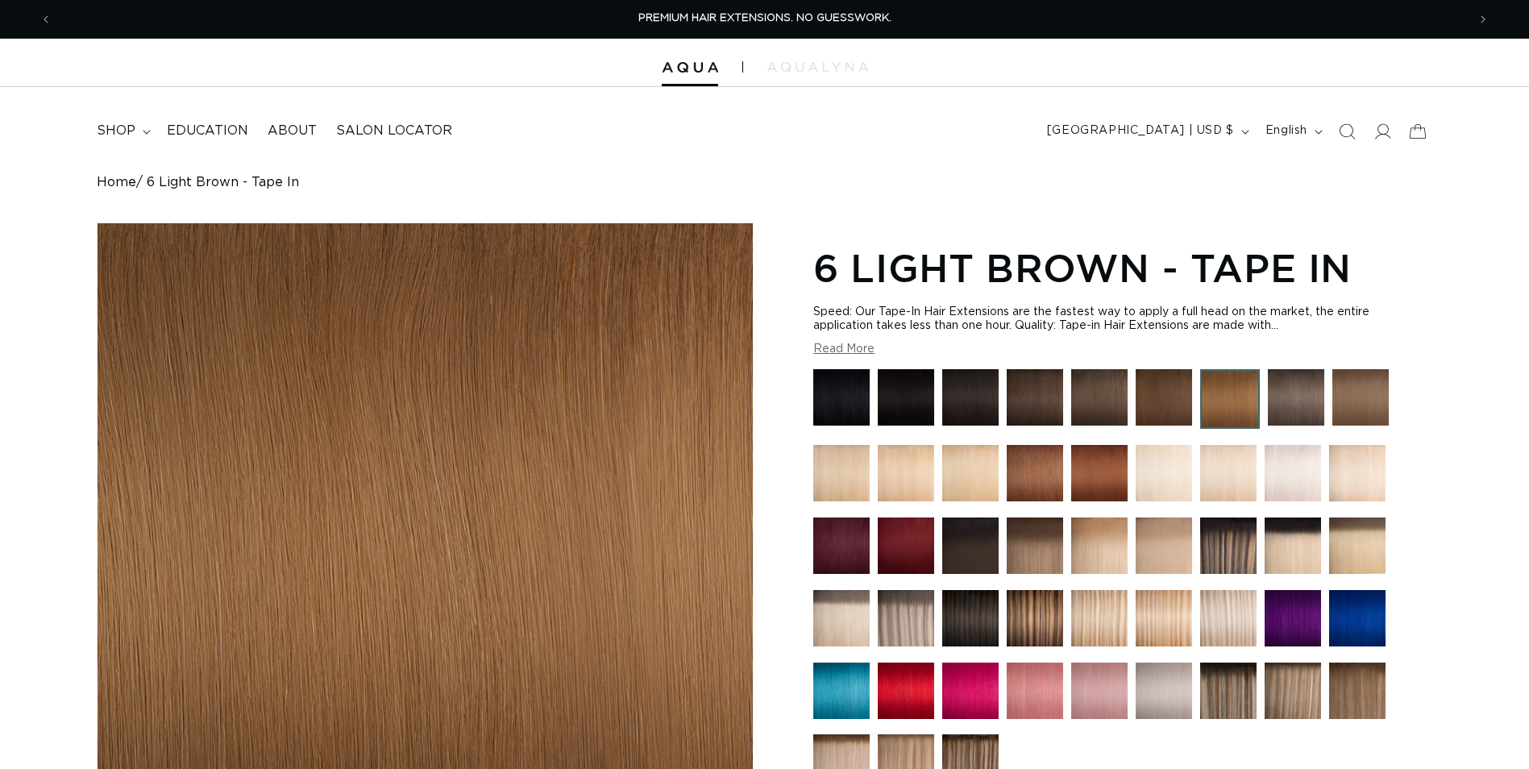
click at [1159, 395] on img at bounding box center [1164, 397] width 56 height 56
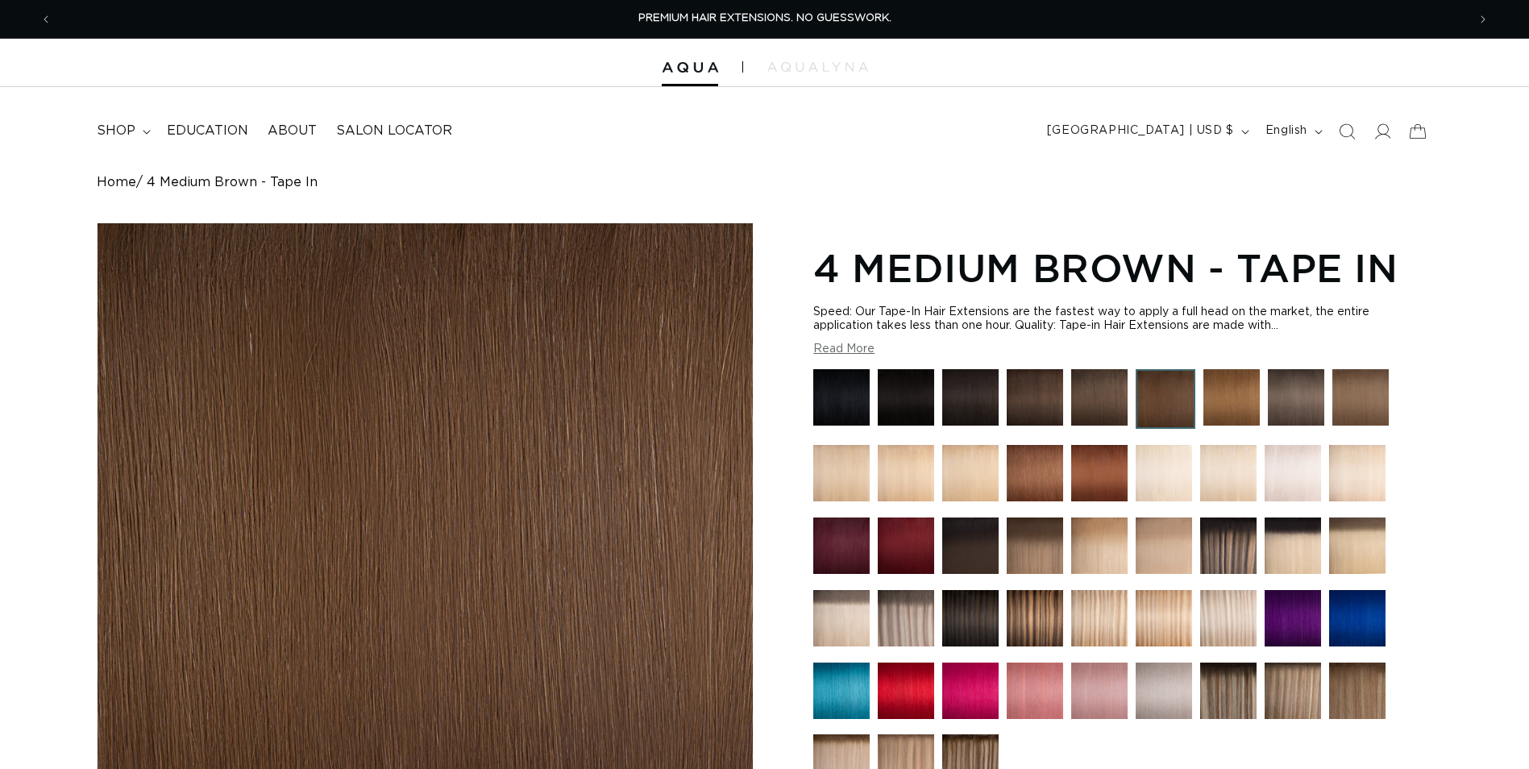
click at [1092, 392] on img at bounding box center [1099, 397] width 56 height 56
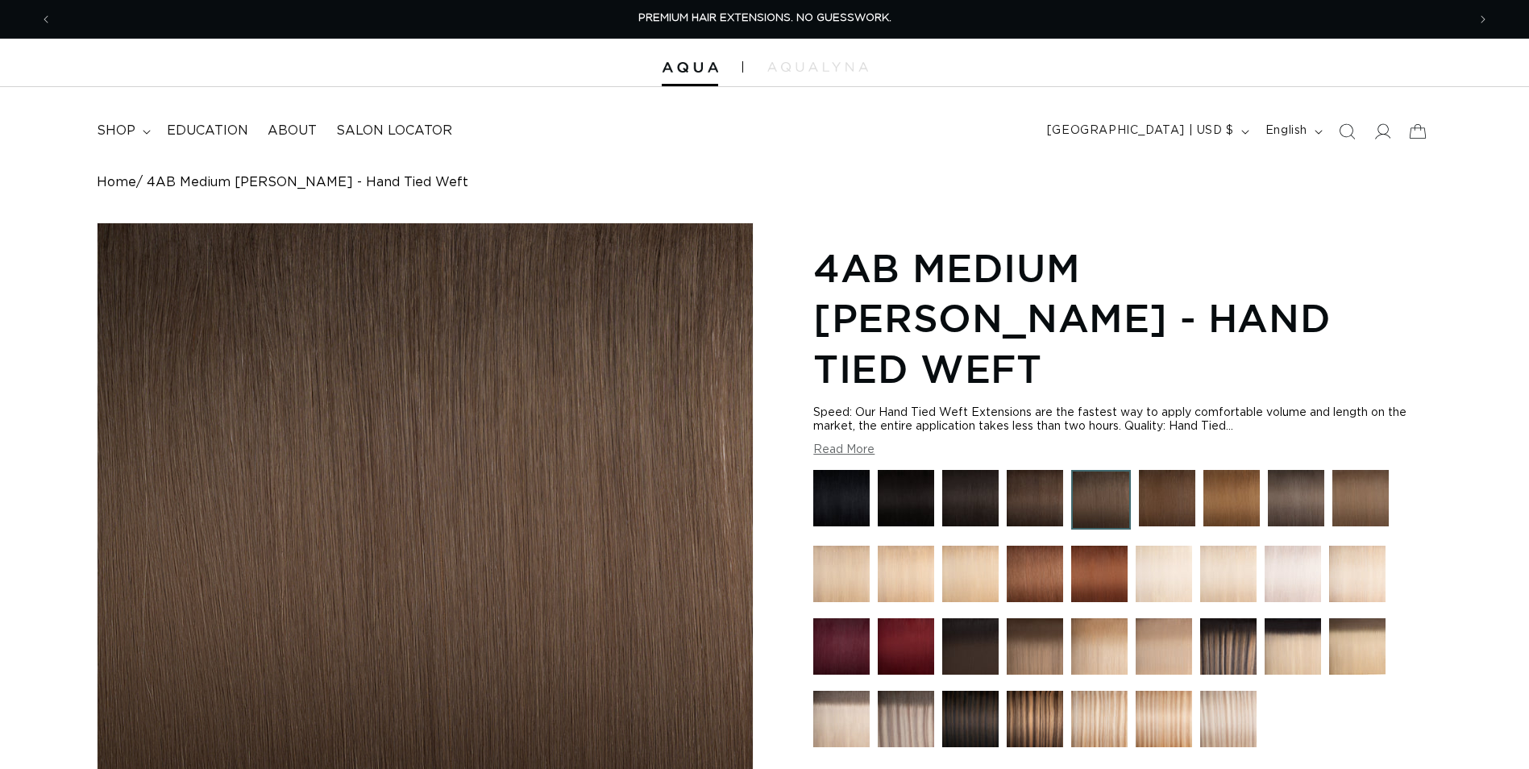
click at [972, 470] on img at bounding box center [970, 498] width 56 height 56
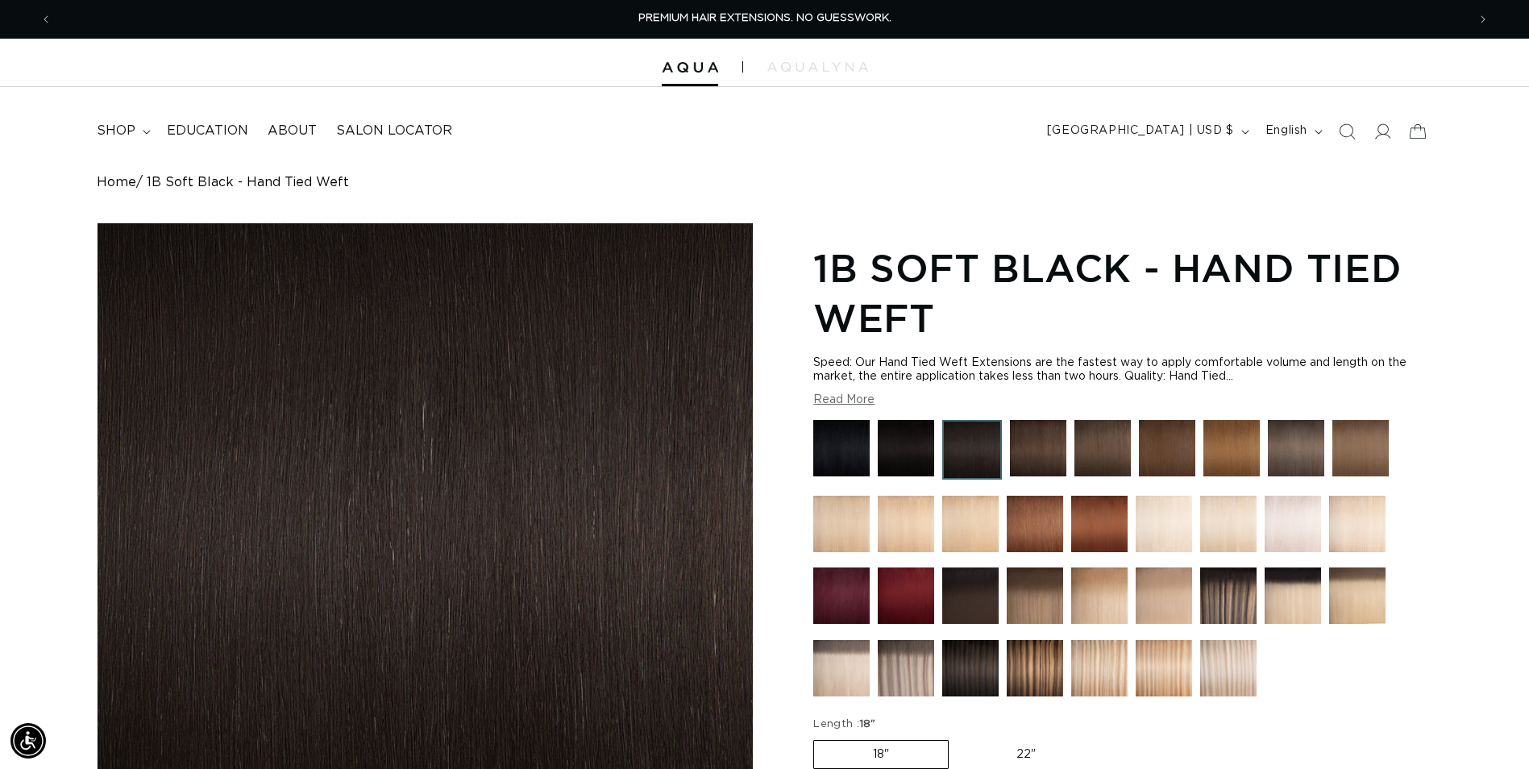
click at [898, 526] on img at bounding box center [906, 524] width 56 height 56
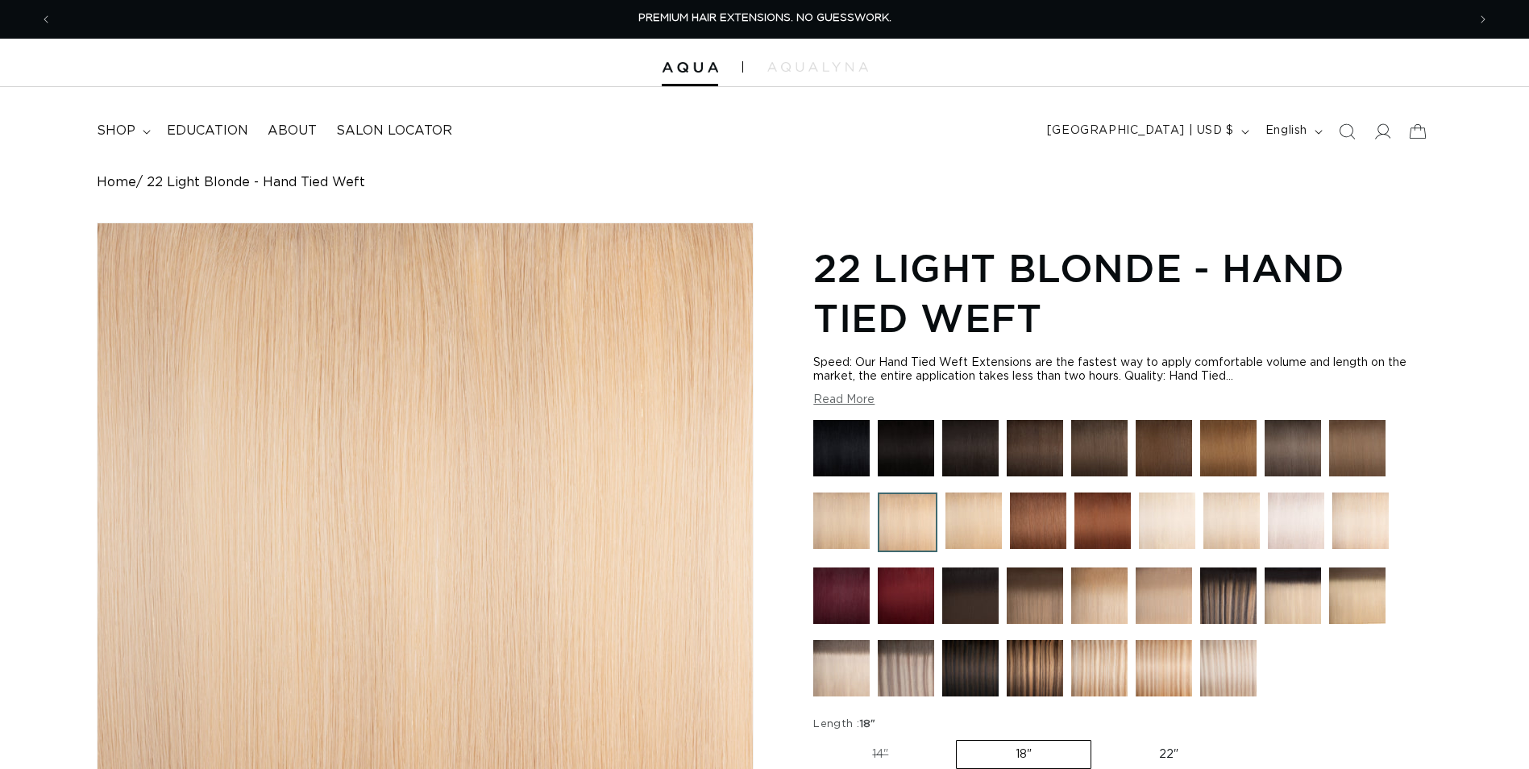
click at [1020, 514] on img at bounding box center [1038, 521] width 56 height 56
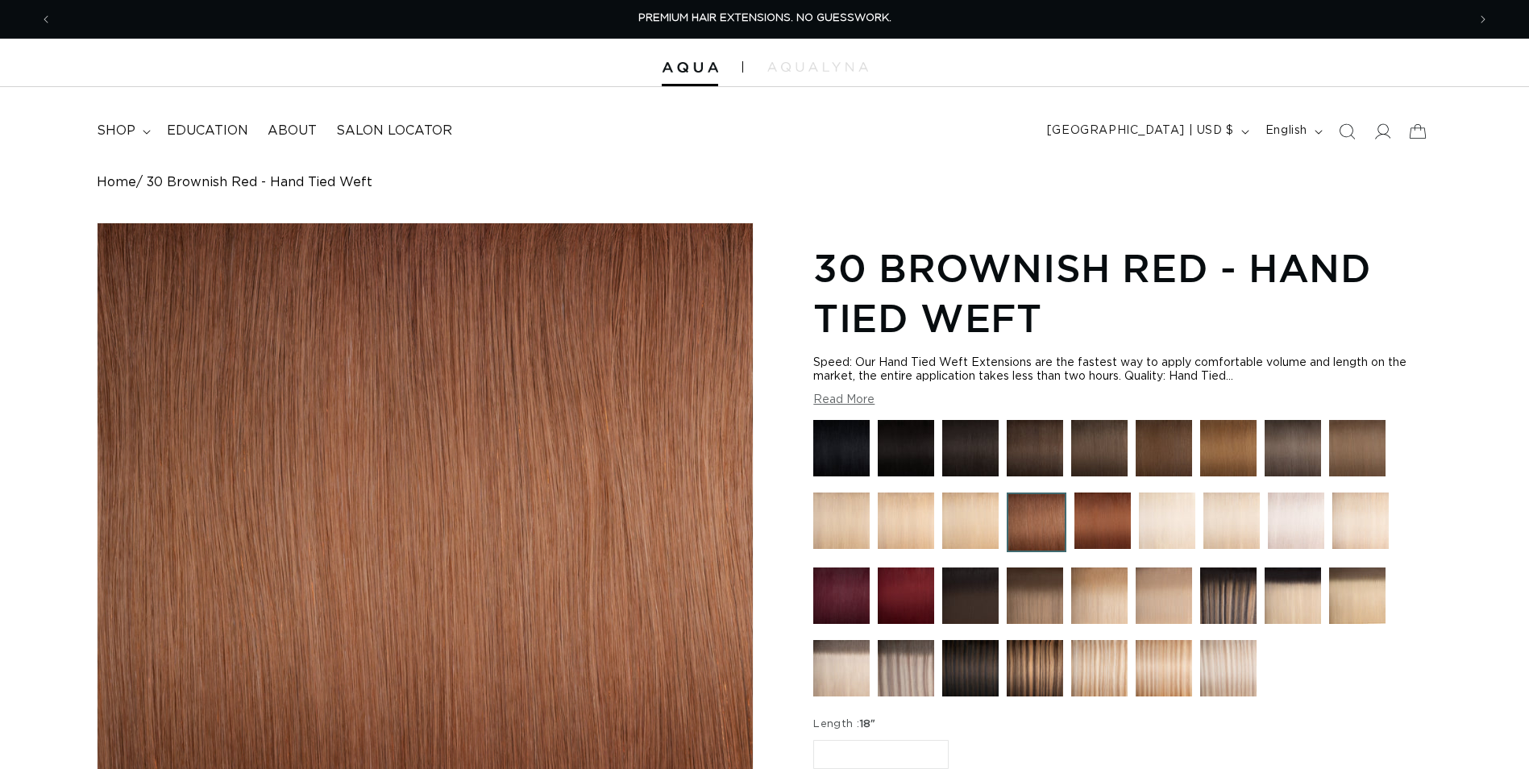
click at [1089, 524] on img at bounding box center [1103, 521] width 56 height 56
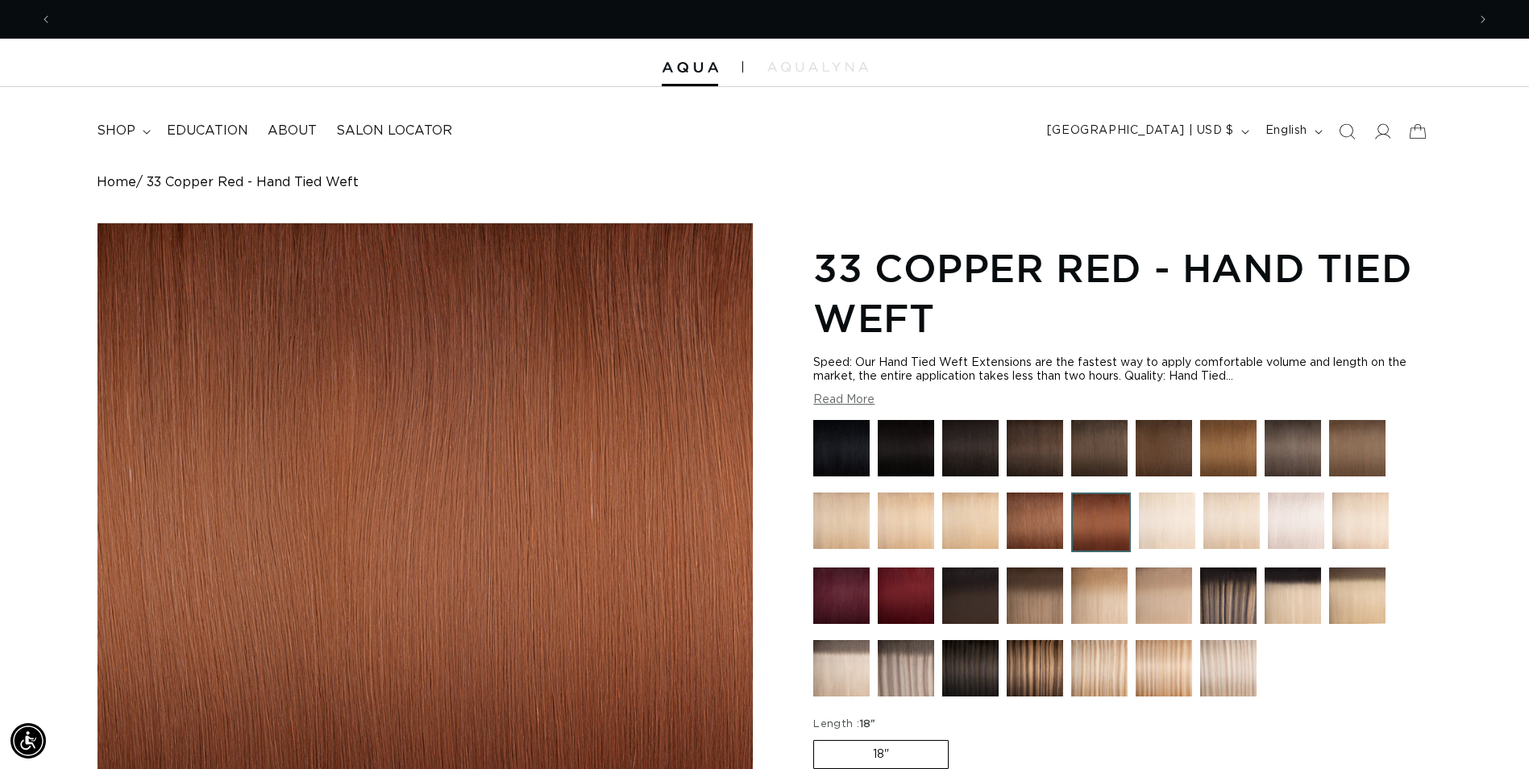
scroll to position [0, 1415]
click at [987, 585] on img at bounding box center [970, 595] width 56 height 56
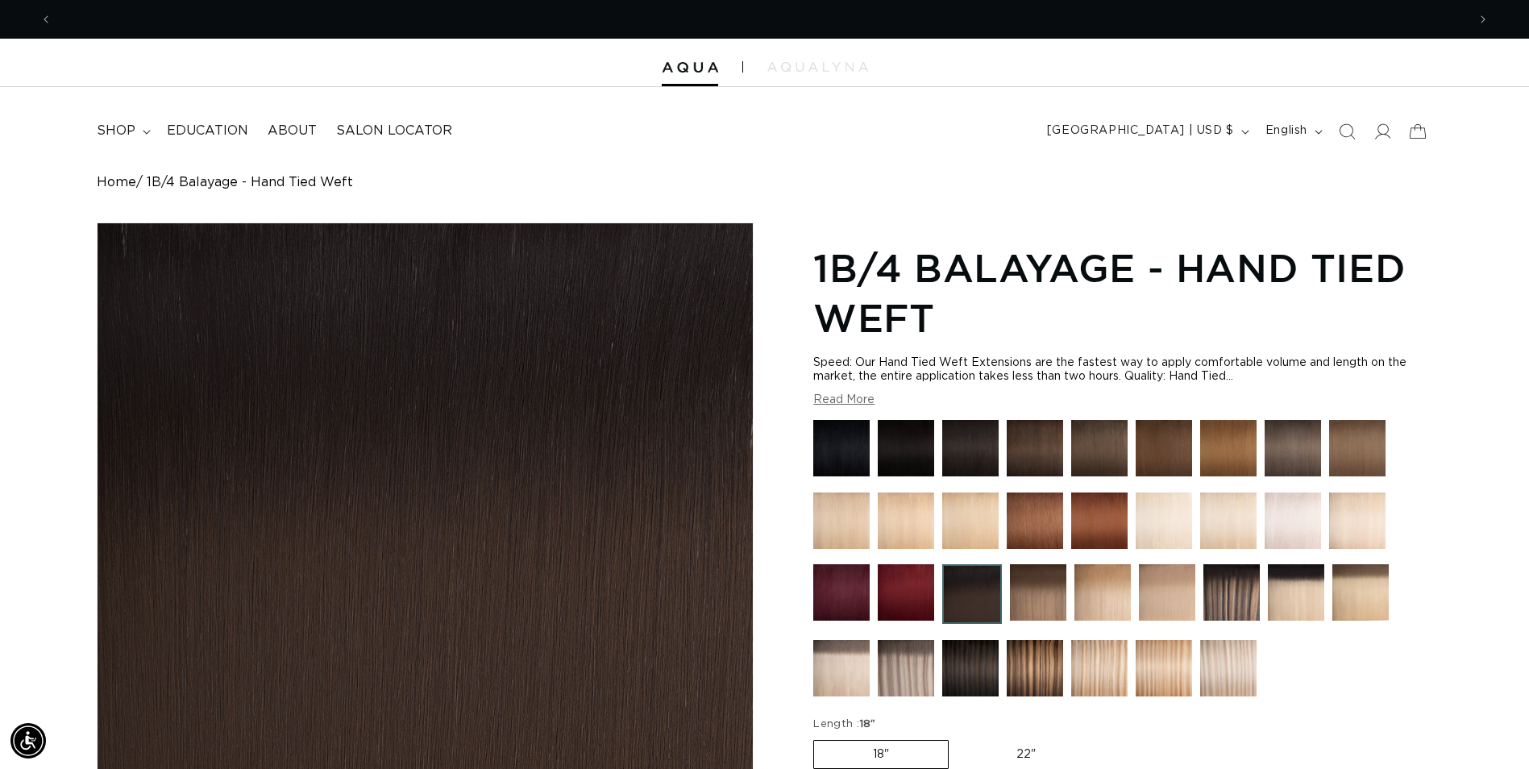
click at [1318, 451] on img at bounding box center [1293, 448] width 56 height 56
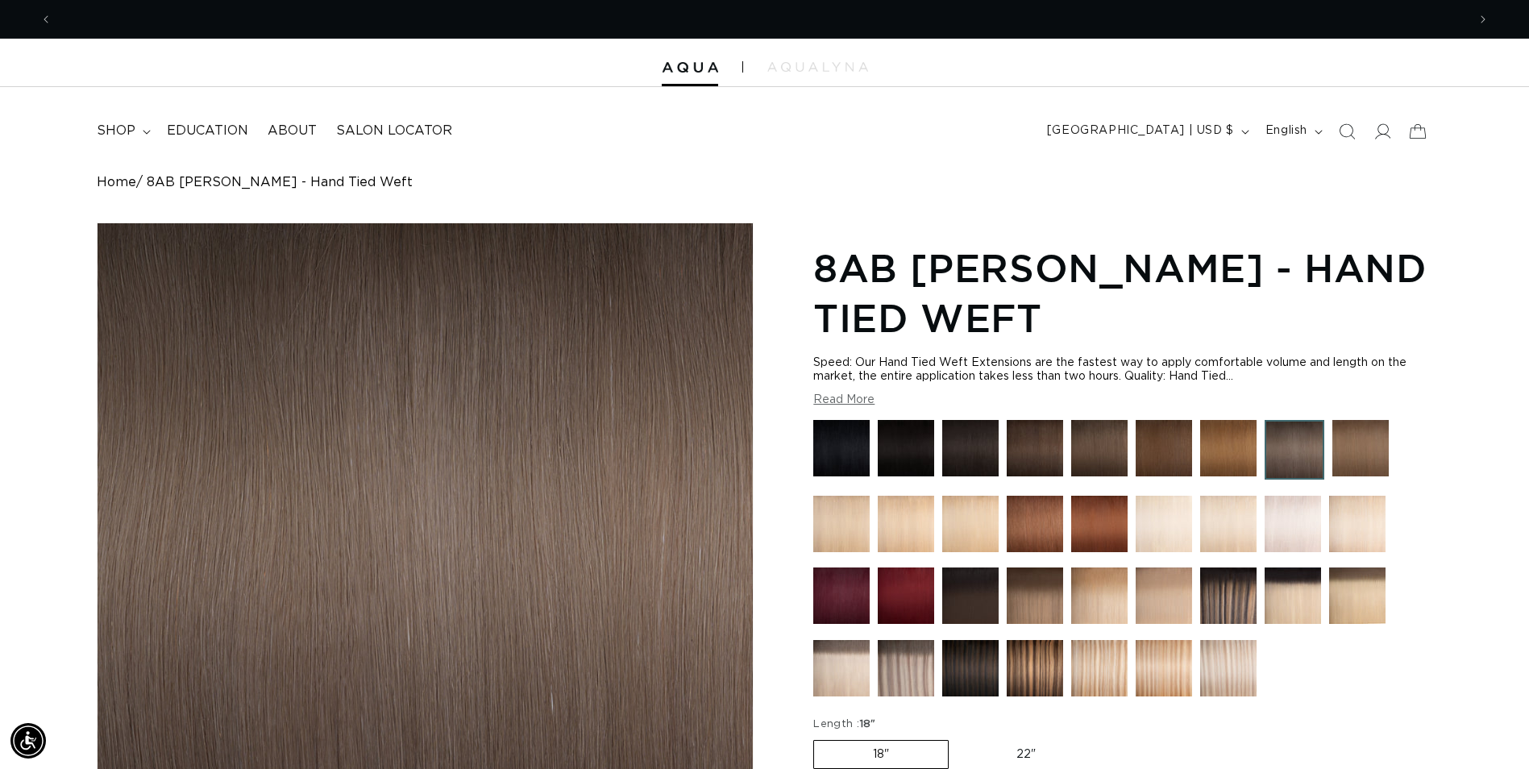
scroll to position [0, 1415]
click at [117, 181] on link "Home" at bounding box center [116, 182] width 39 height 15
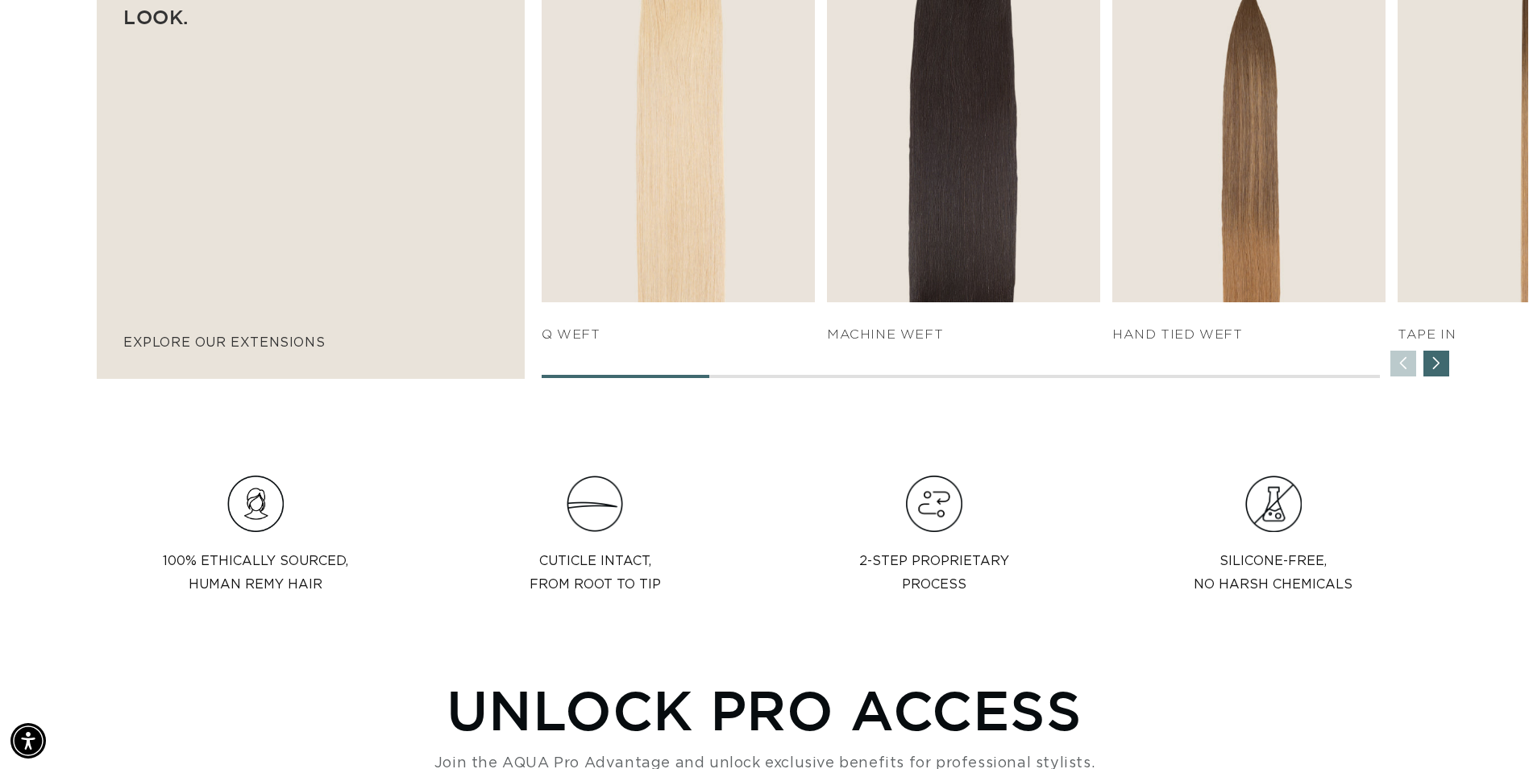
scroll to position [0, 1415]
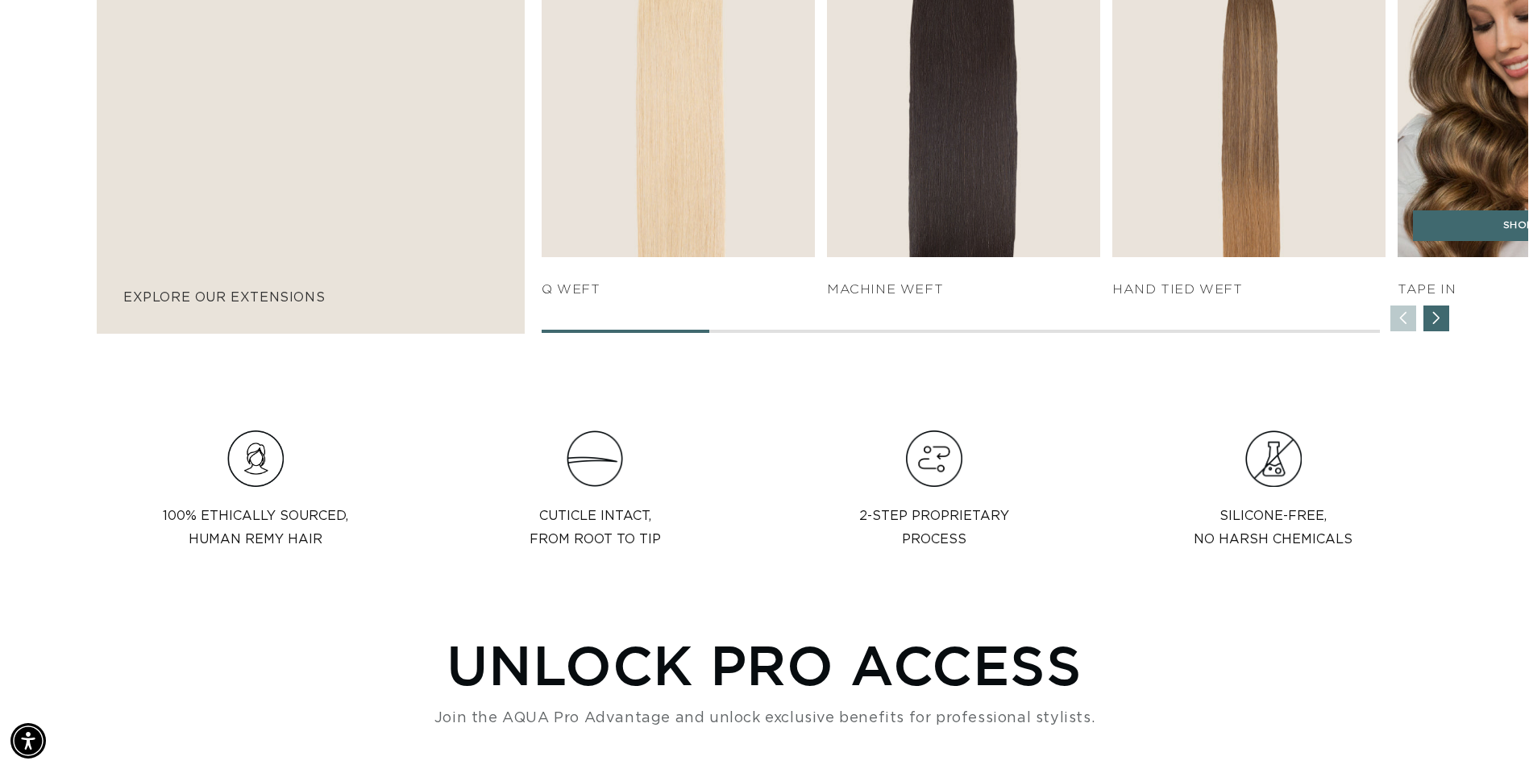
click at [1424, 295] on h4 "TAPE IN" at bounding box center [1534, 289] width 273 height 17
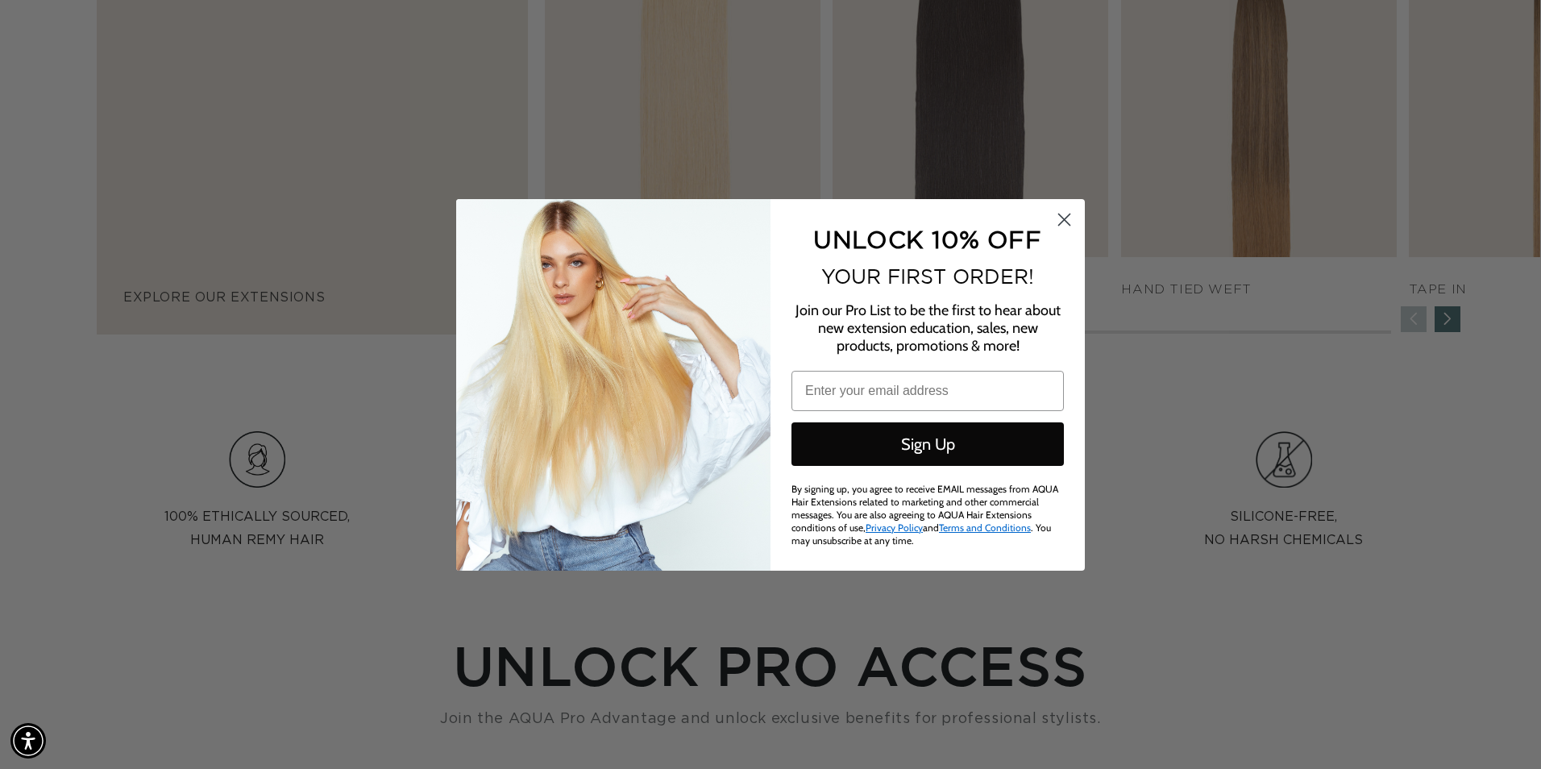
scroll to position [0, 2854]
click at [1060, 218] on circle "Close dialog" at bounding box center [1064, 219] width 27 height 27
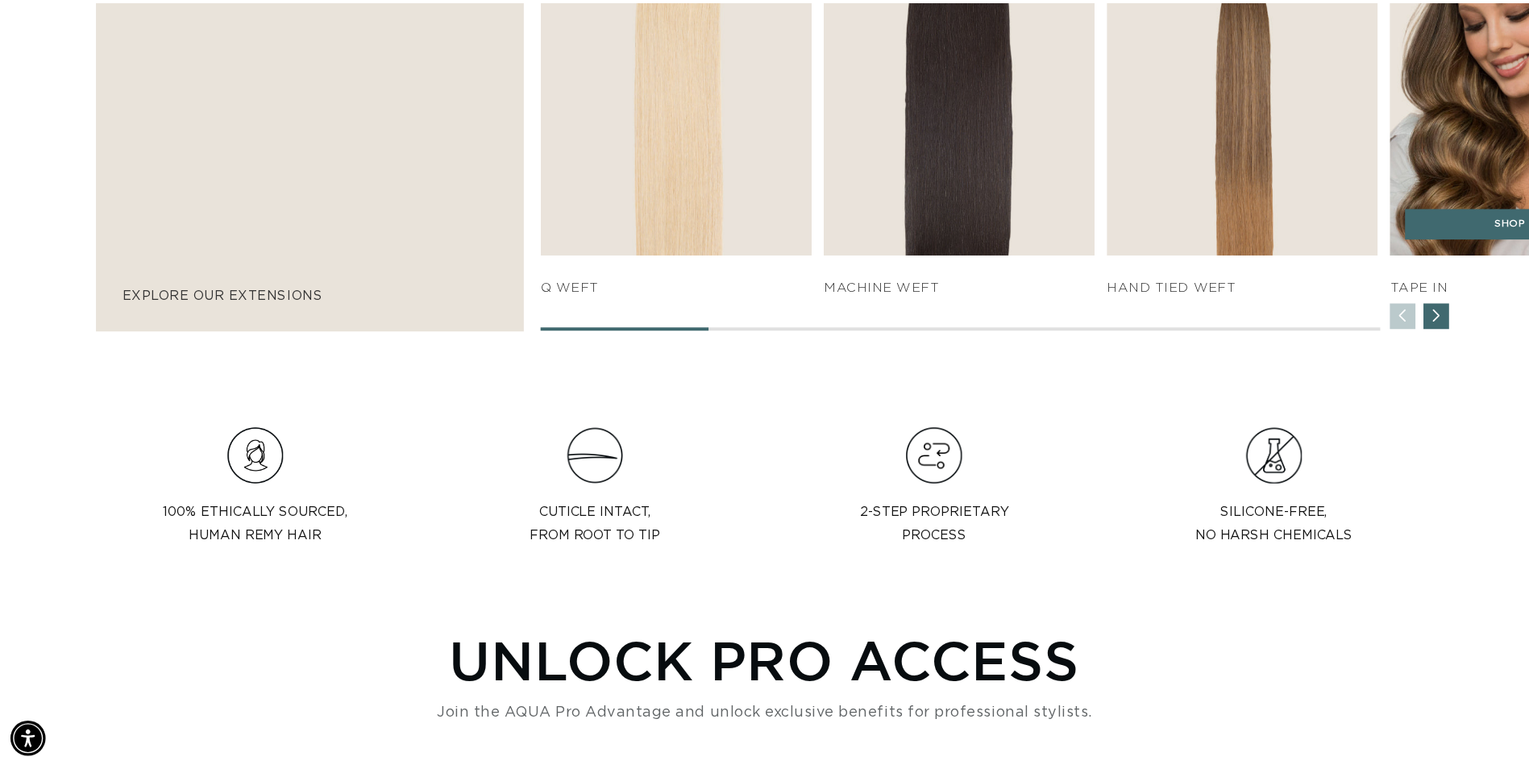
scroll to position [0, 2829]
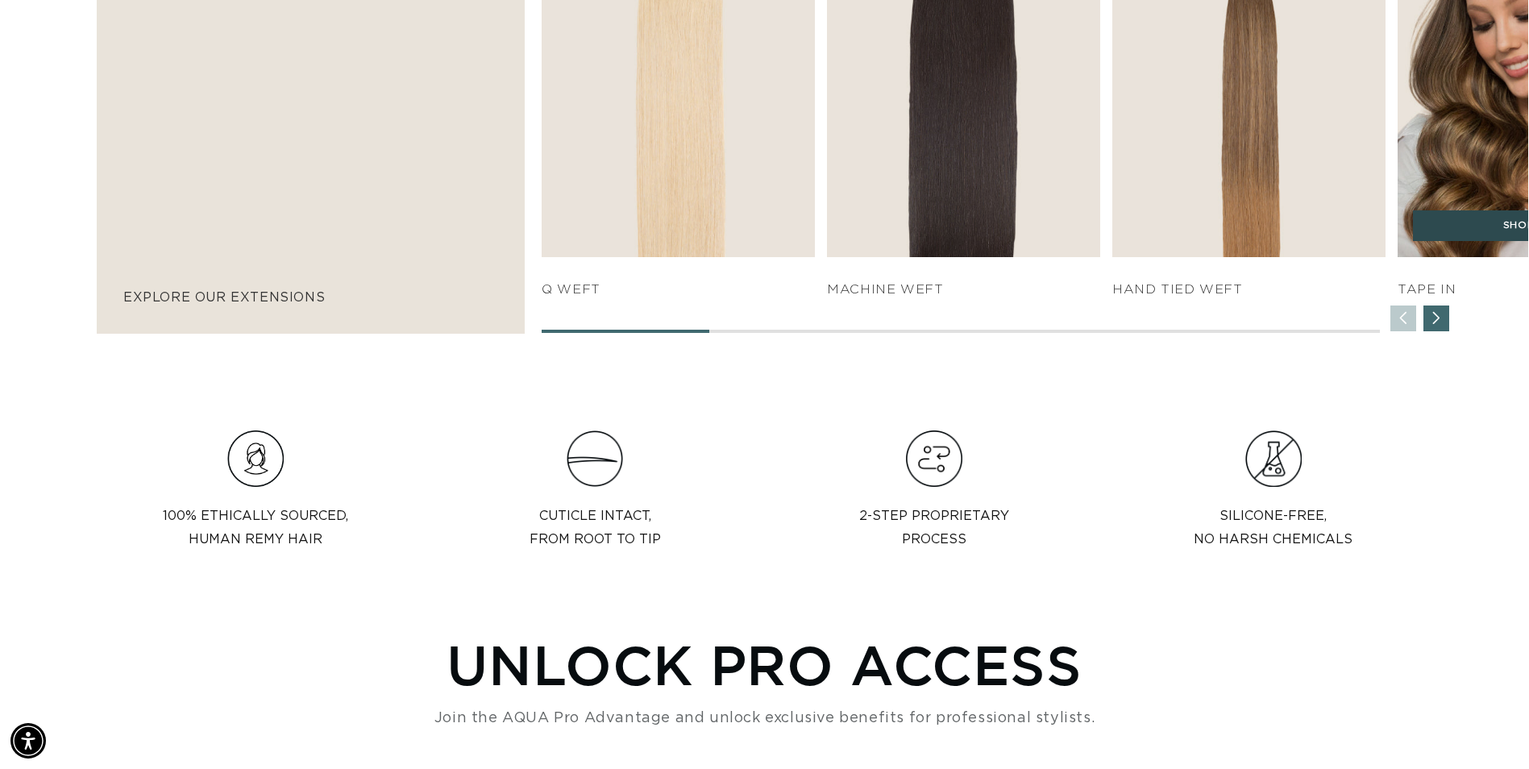
click at [1503, 230] on link "SHOP NOW" at bounding box center [1534, 225] width 243 height 31
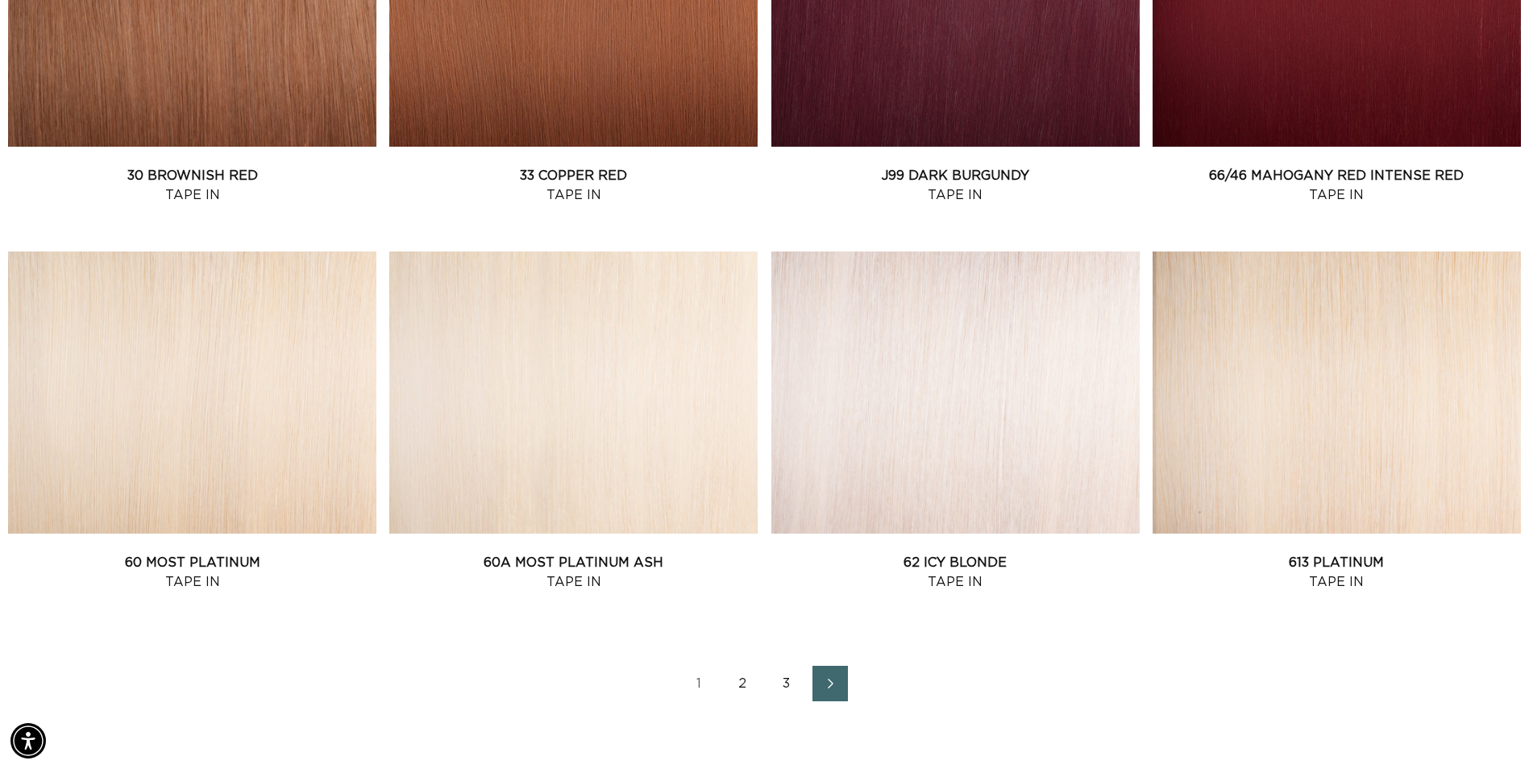
scroll to position [1612, 0]
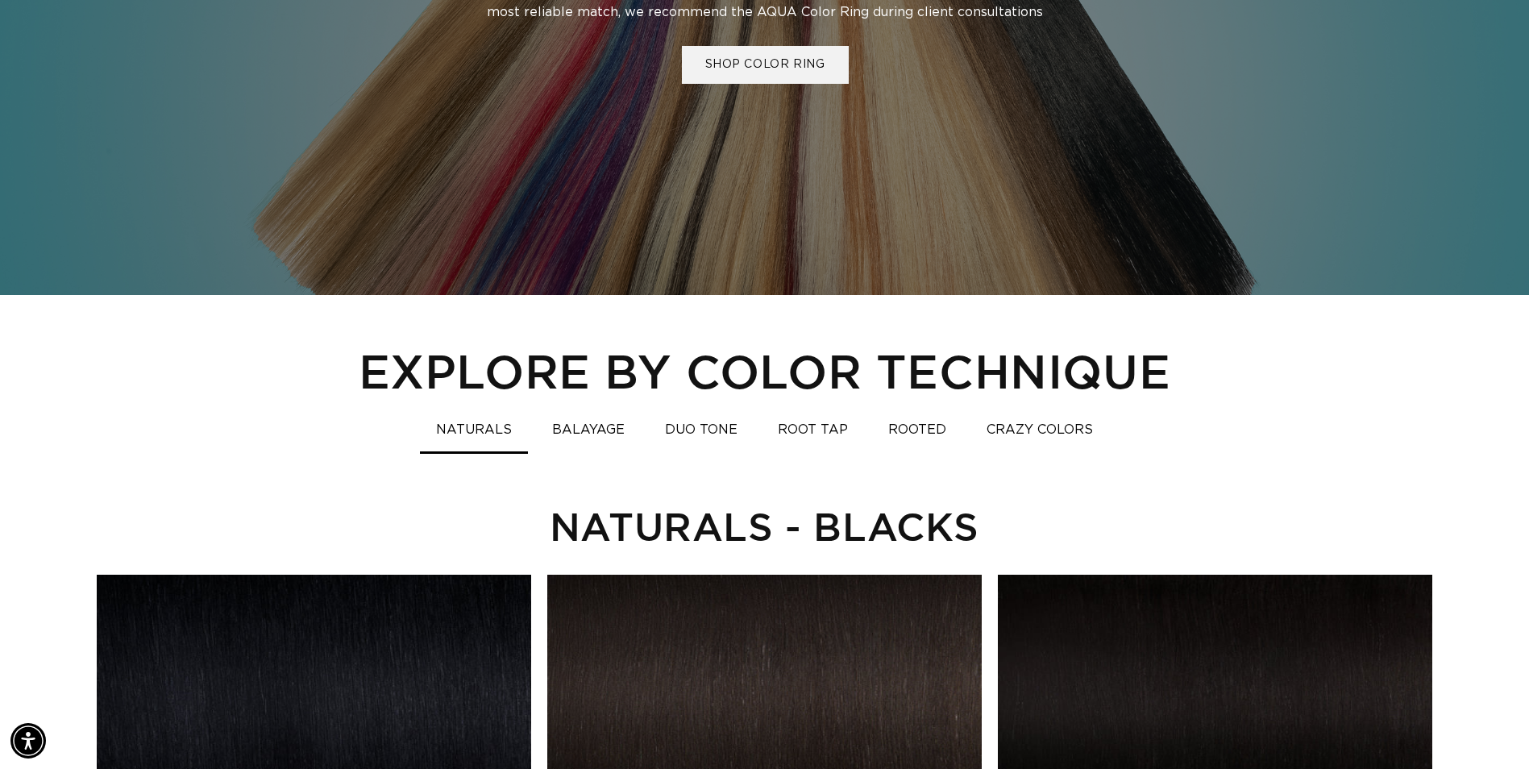
scroll to position [0, 1415]
click at [1059, 431] on button "CRAZY COLORS" at bounding box center [1040, 429] width 139 height 31
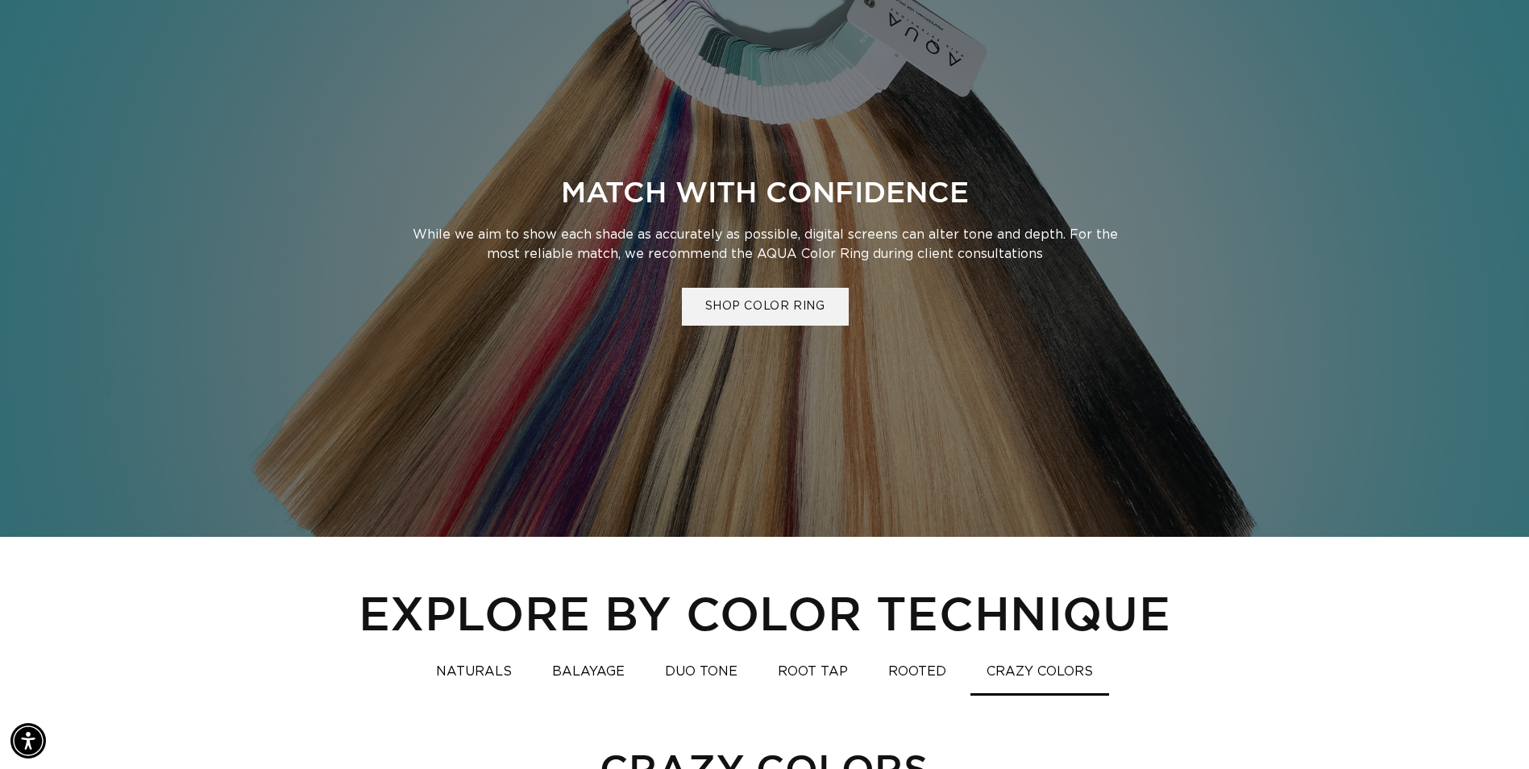
scroll to position [0, 0]
click at [592, 667] on button "BALAYAGE" at bounding box center [588, 671] width 105 height 31
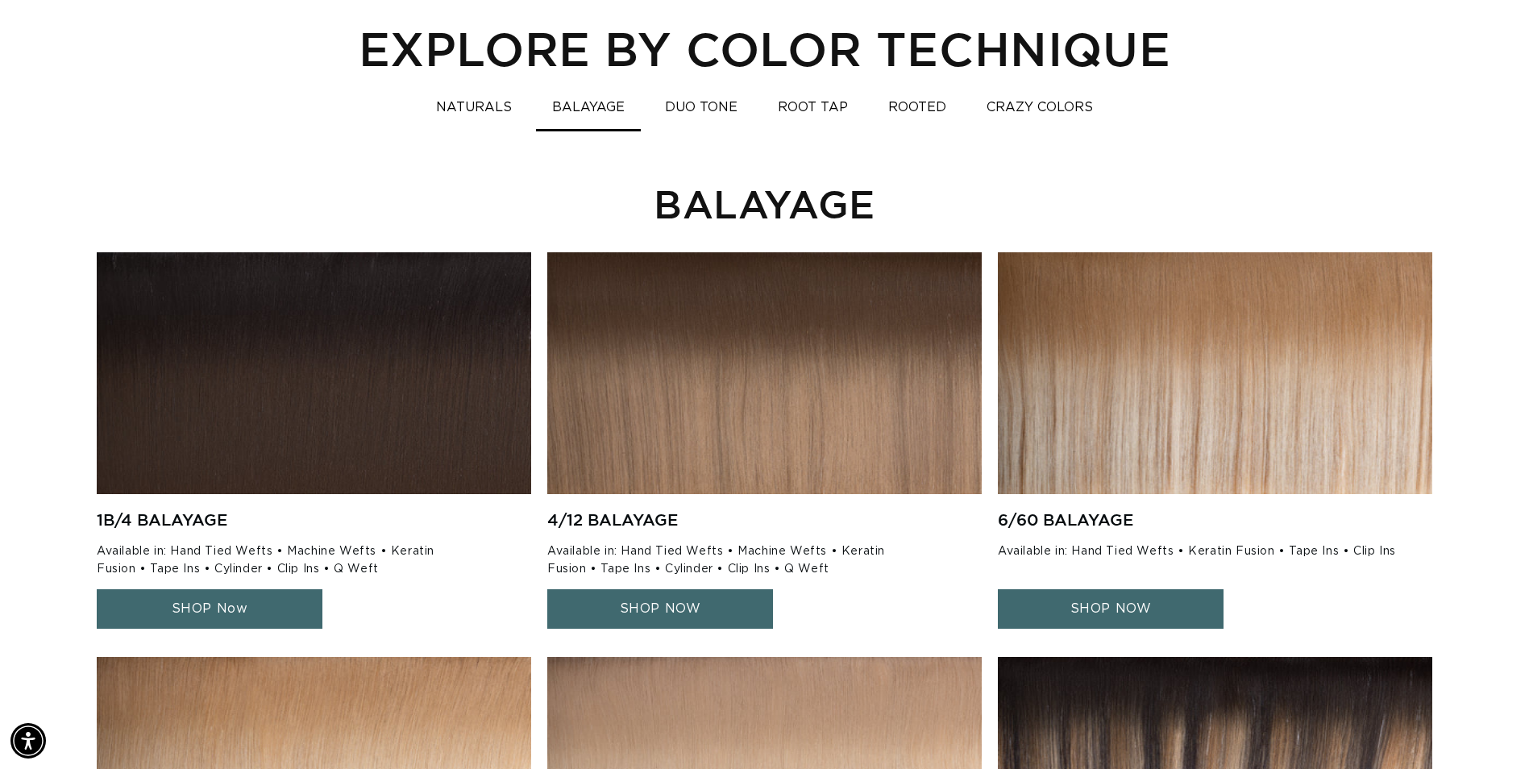
click at [495, 110] on button "NATURALS" at bounding box center [474, 107] width 108 height 31
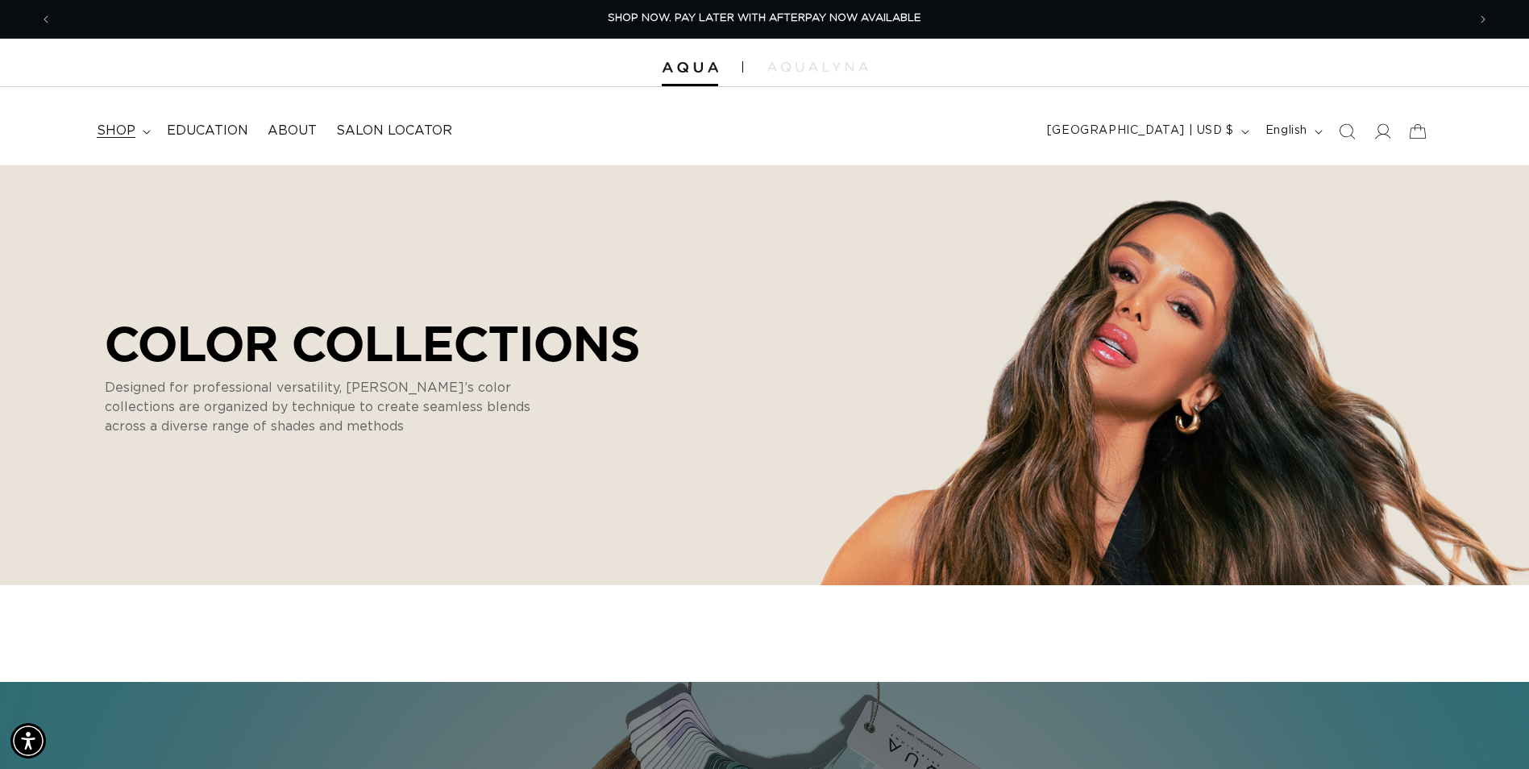
click at [121, 128] on span "shop" at bounding box center [116, 131] width 39 height 17
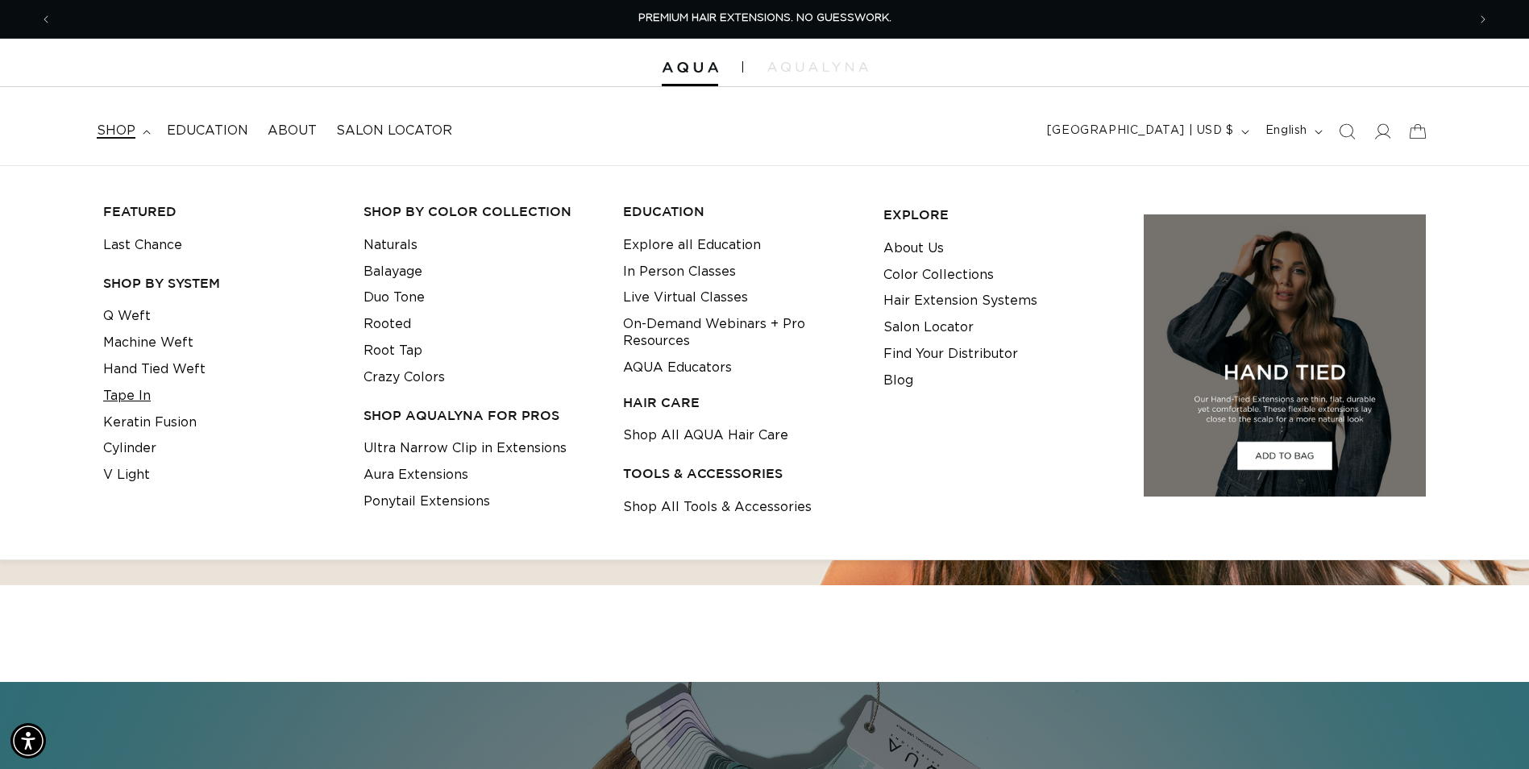
click at [119, 400] on link "Tape In" at bounding box center [127, 396] width 48 height 27
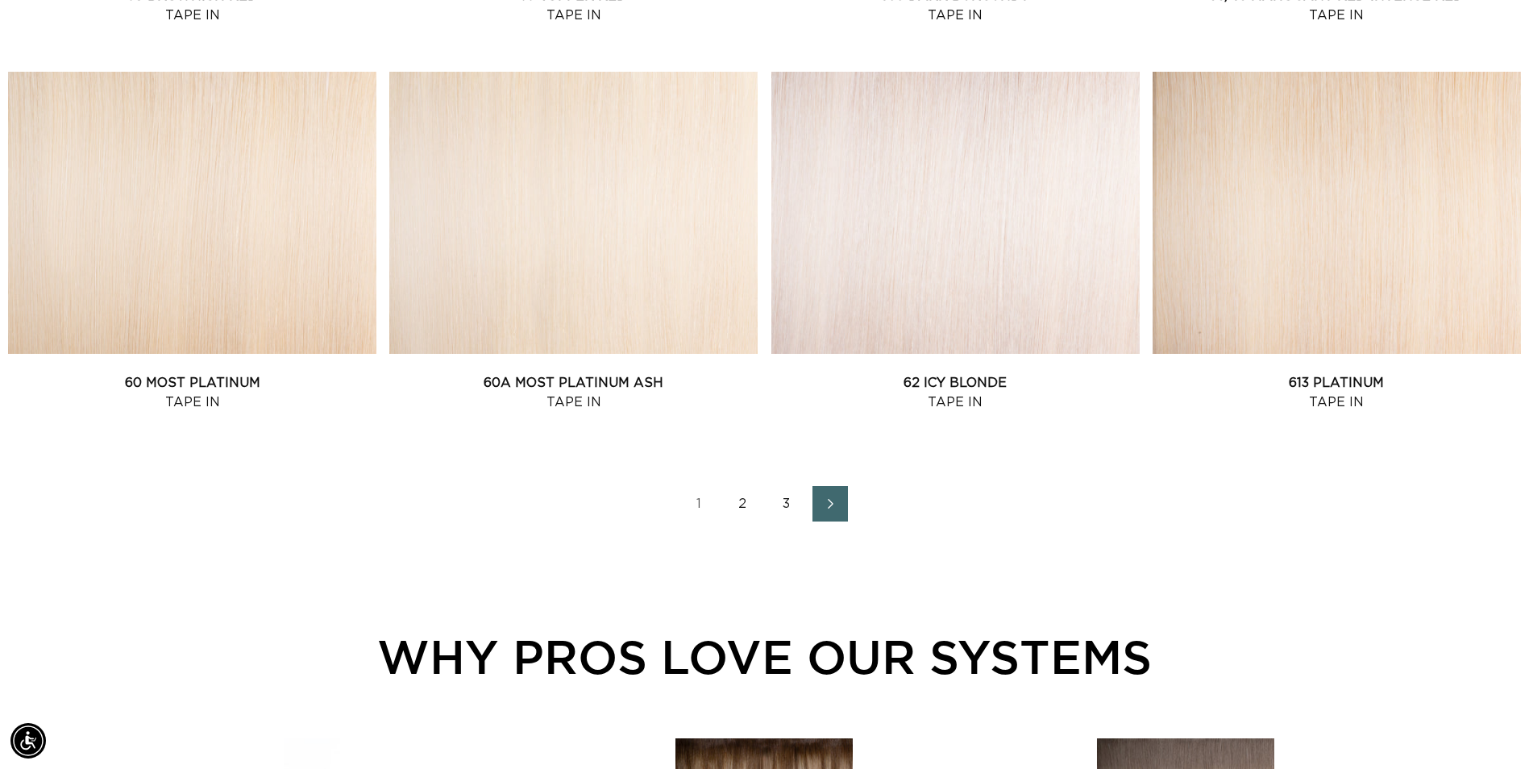
scroll to position [2176, 0]
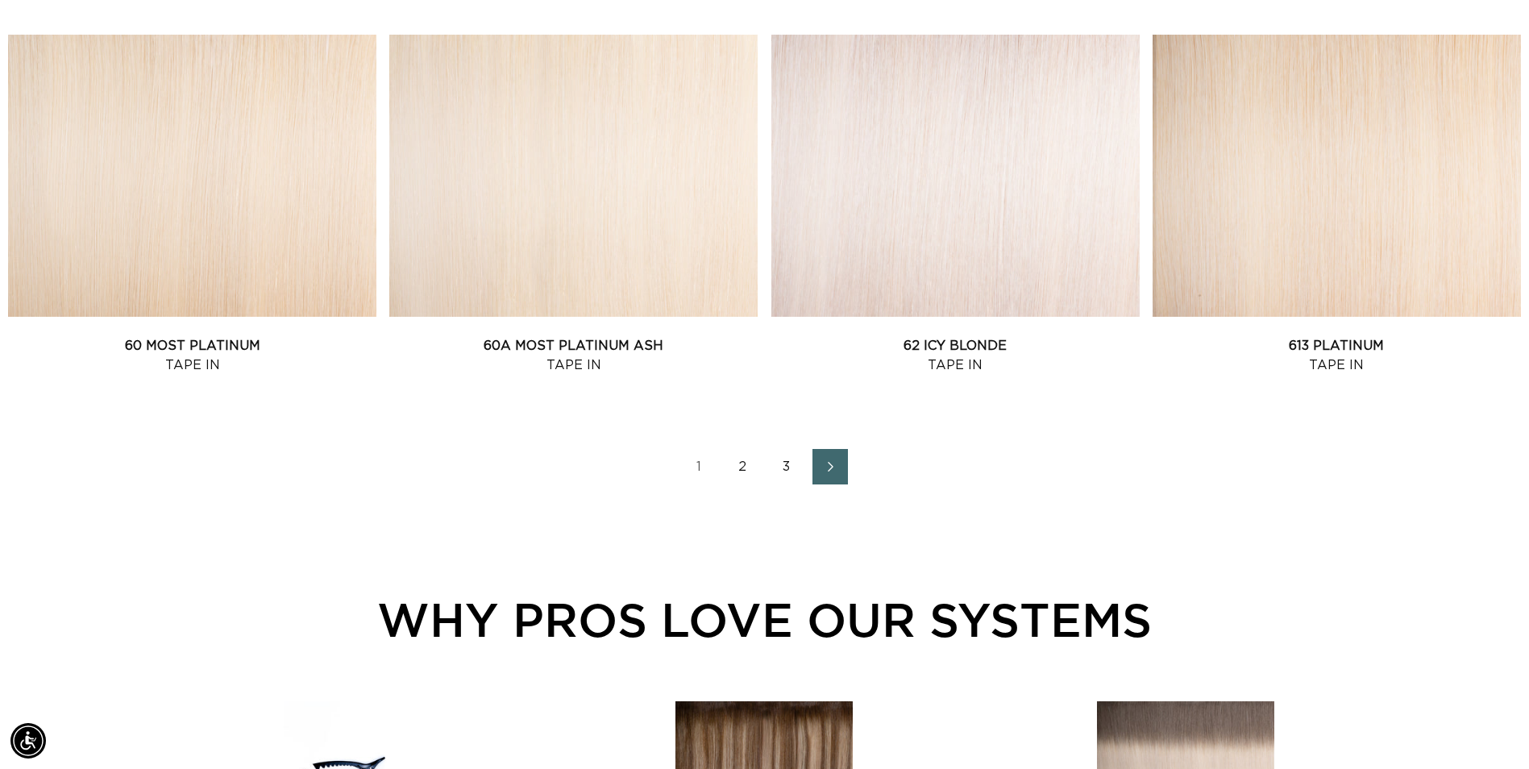
click at [742, 464] on link "2" at bounding box center [742, 466] width 35 height 35
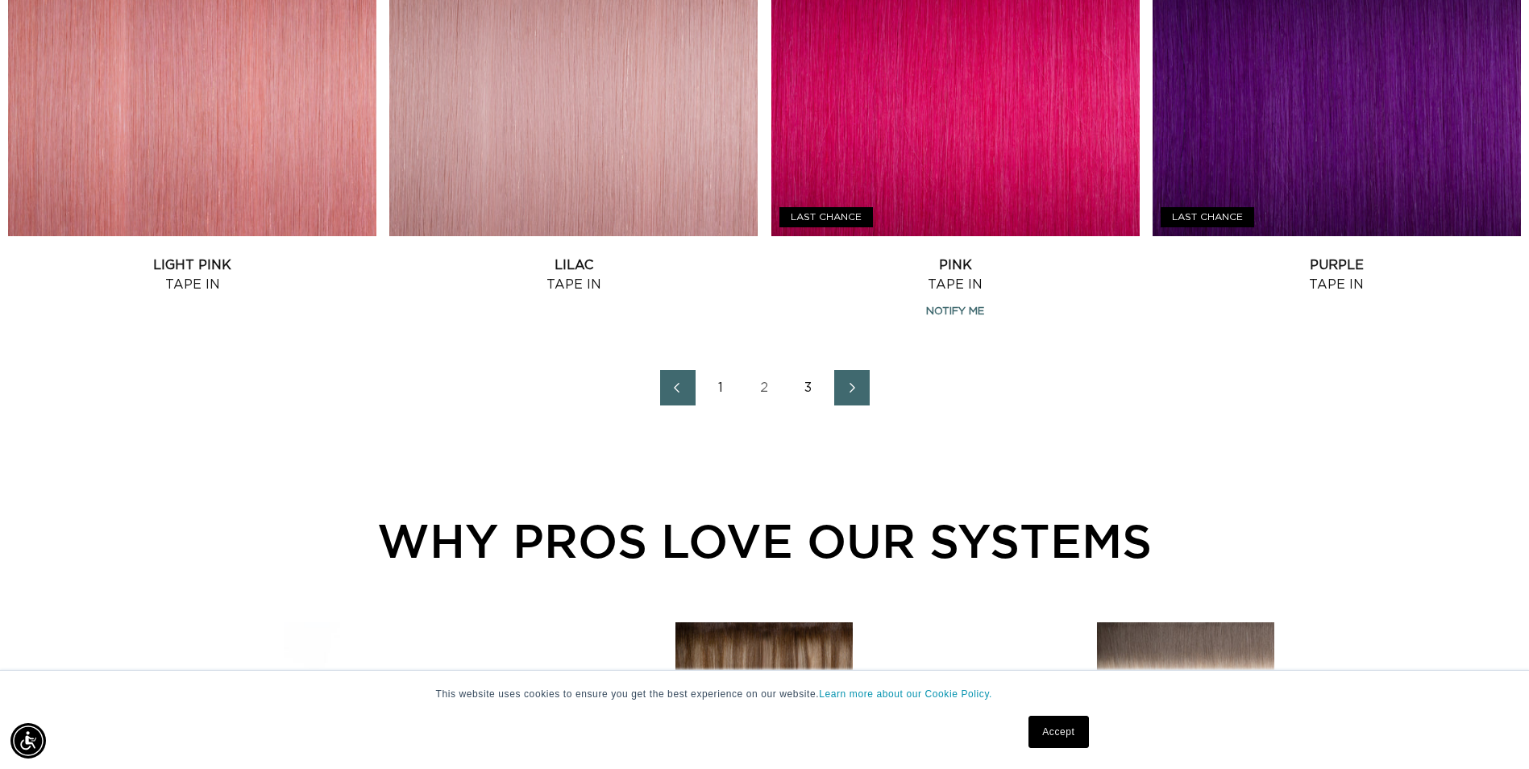
scroll to position [0, 2829]
click at [810, 387] on link "3" at bounding box center [808, 387] width 35 height 35
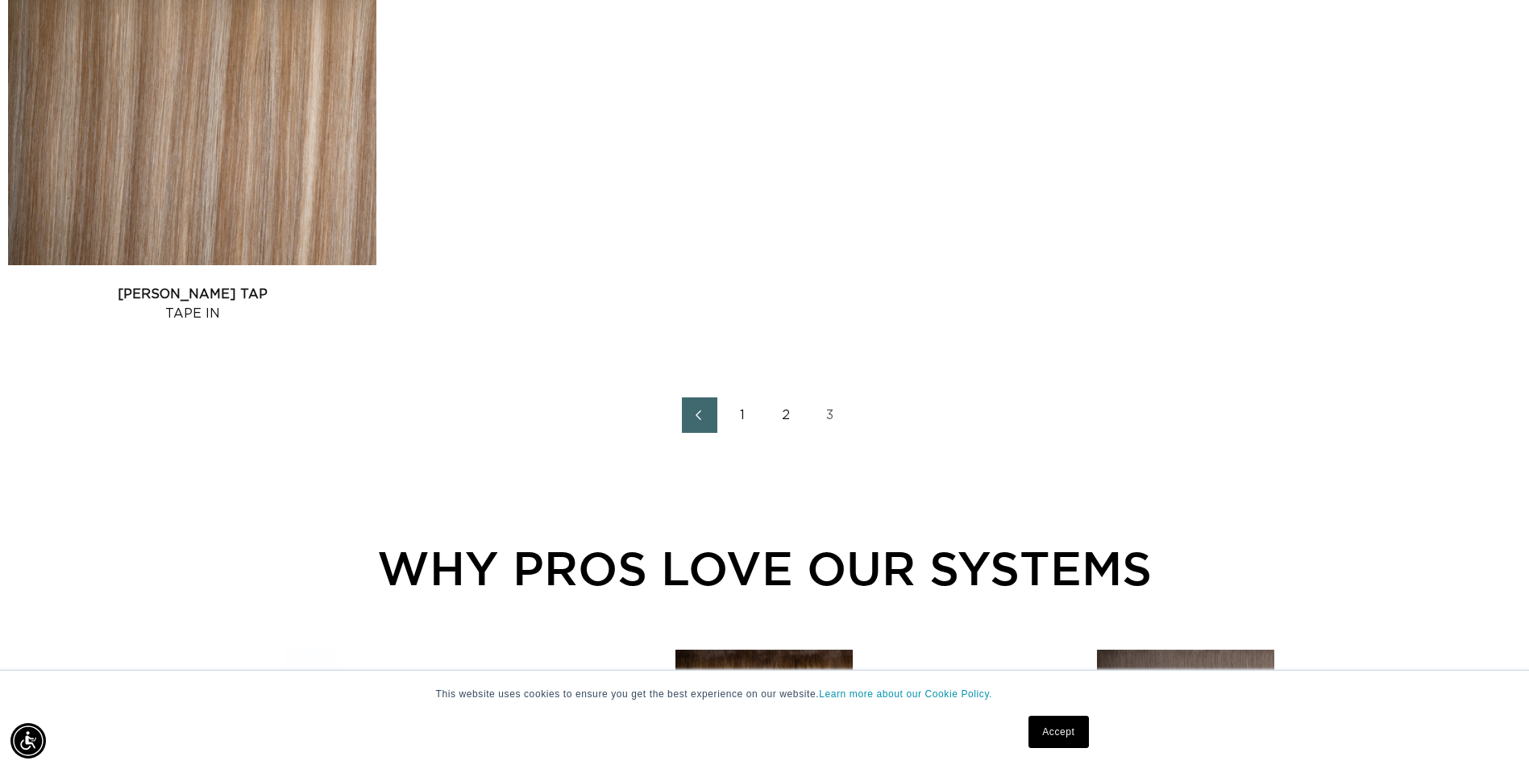
scroll to position [1451, 0]
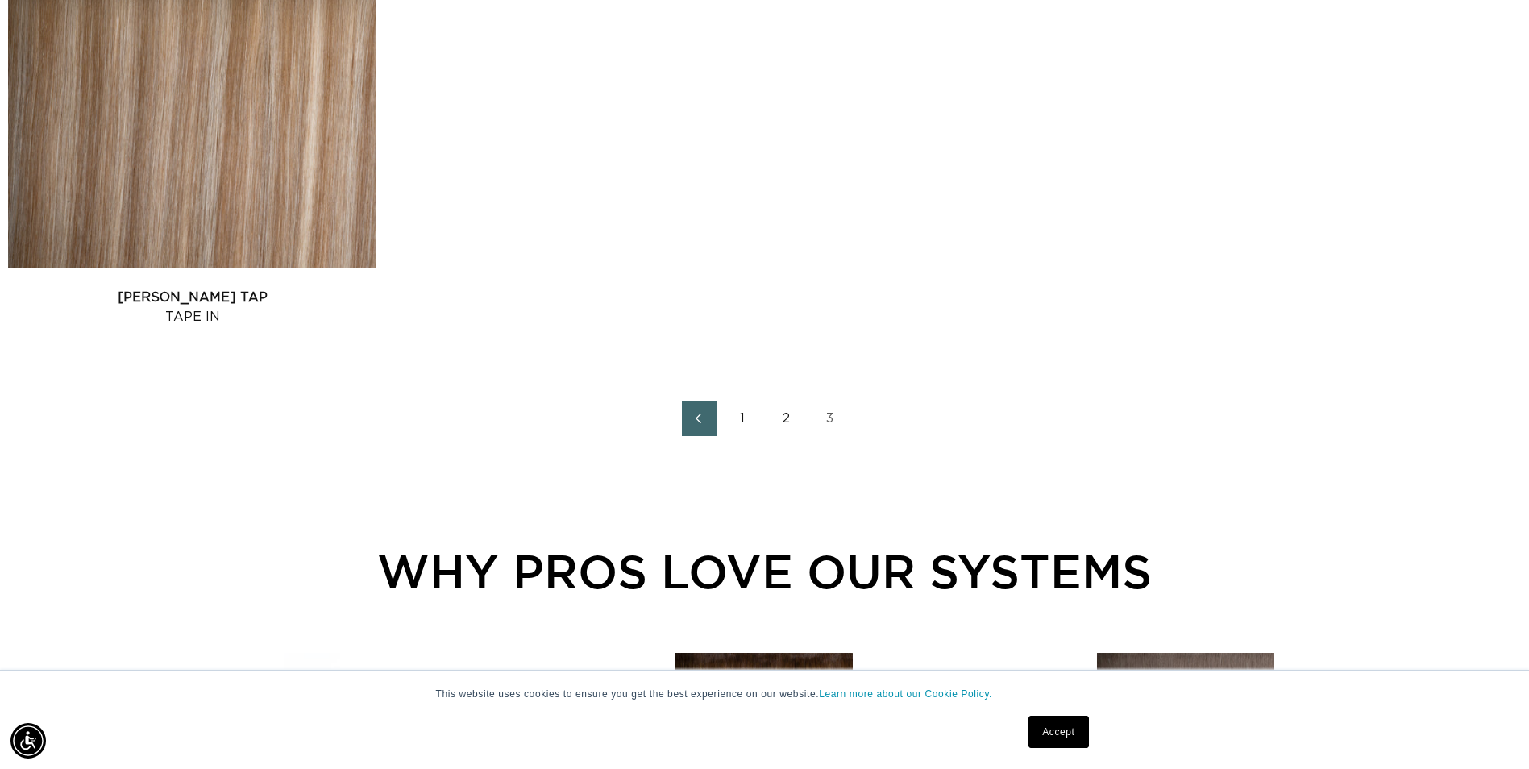
click at [742, 413] on link "1" at bounding box center [742, 418] width 35 height 35
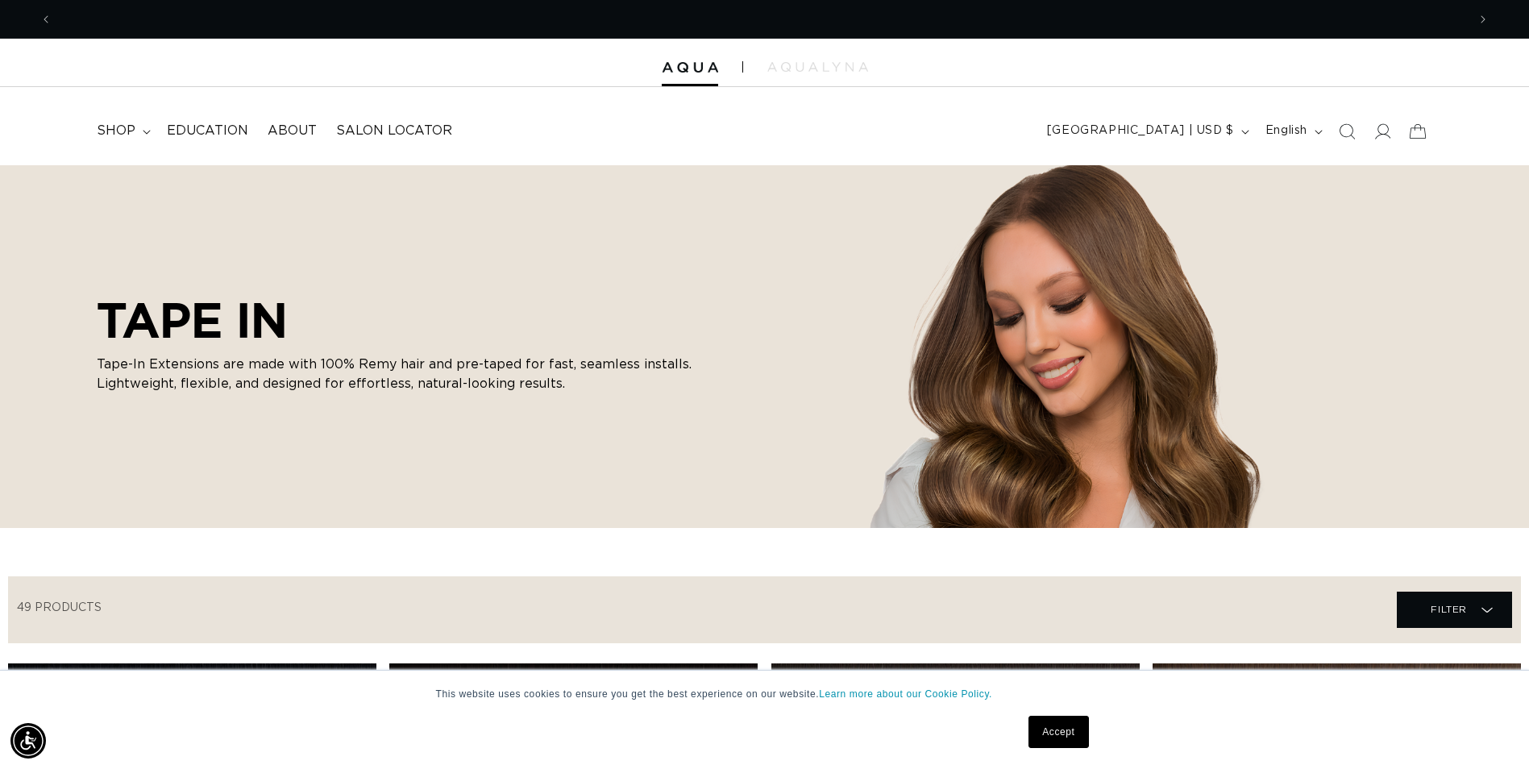
scroll to position [0, 1415]
